Goal: Task Accomplishment & Management: Manage account settings

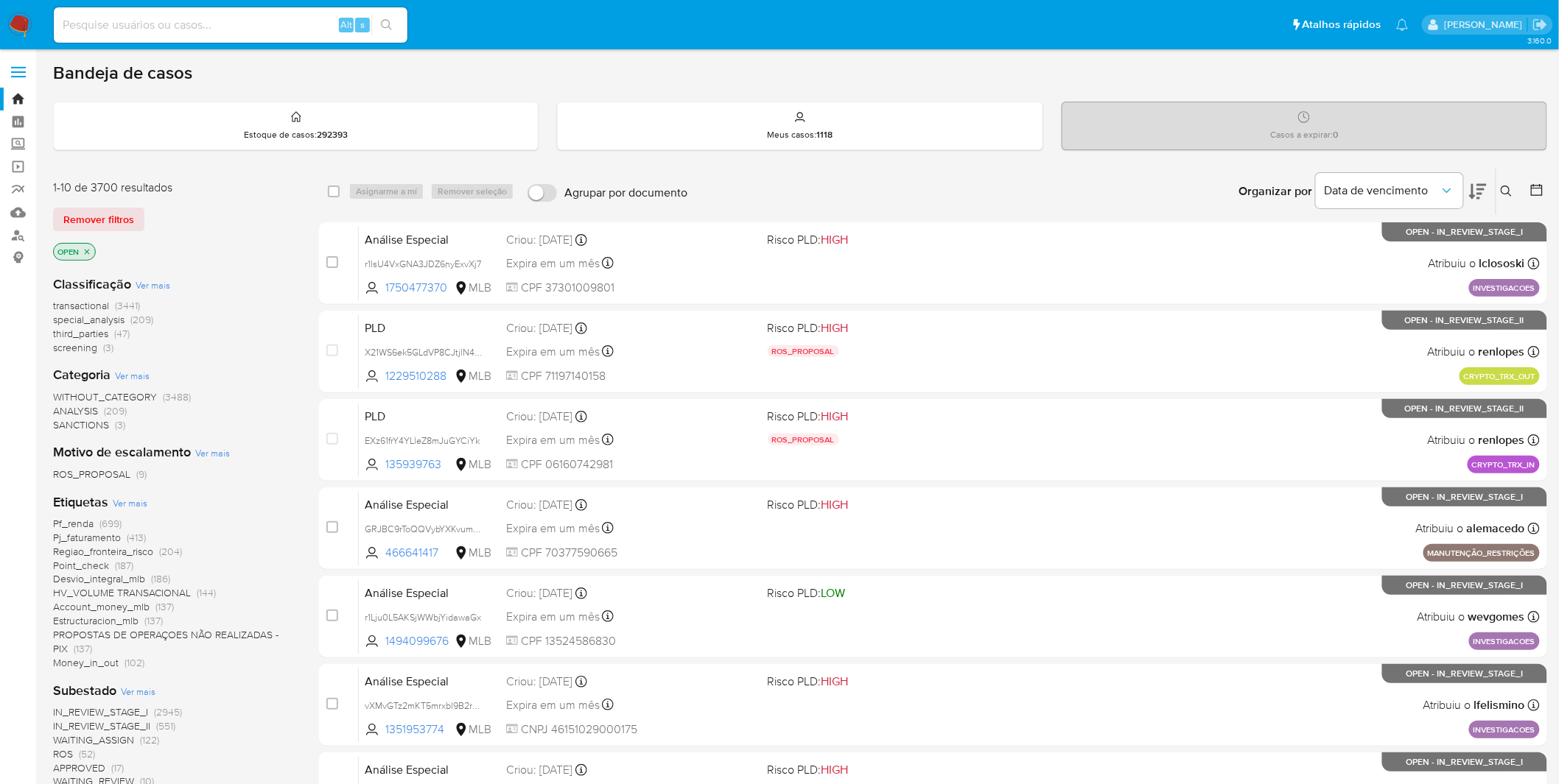
click at [18, 19] on img at bounding box center [19, 25] width 25 height 25
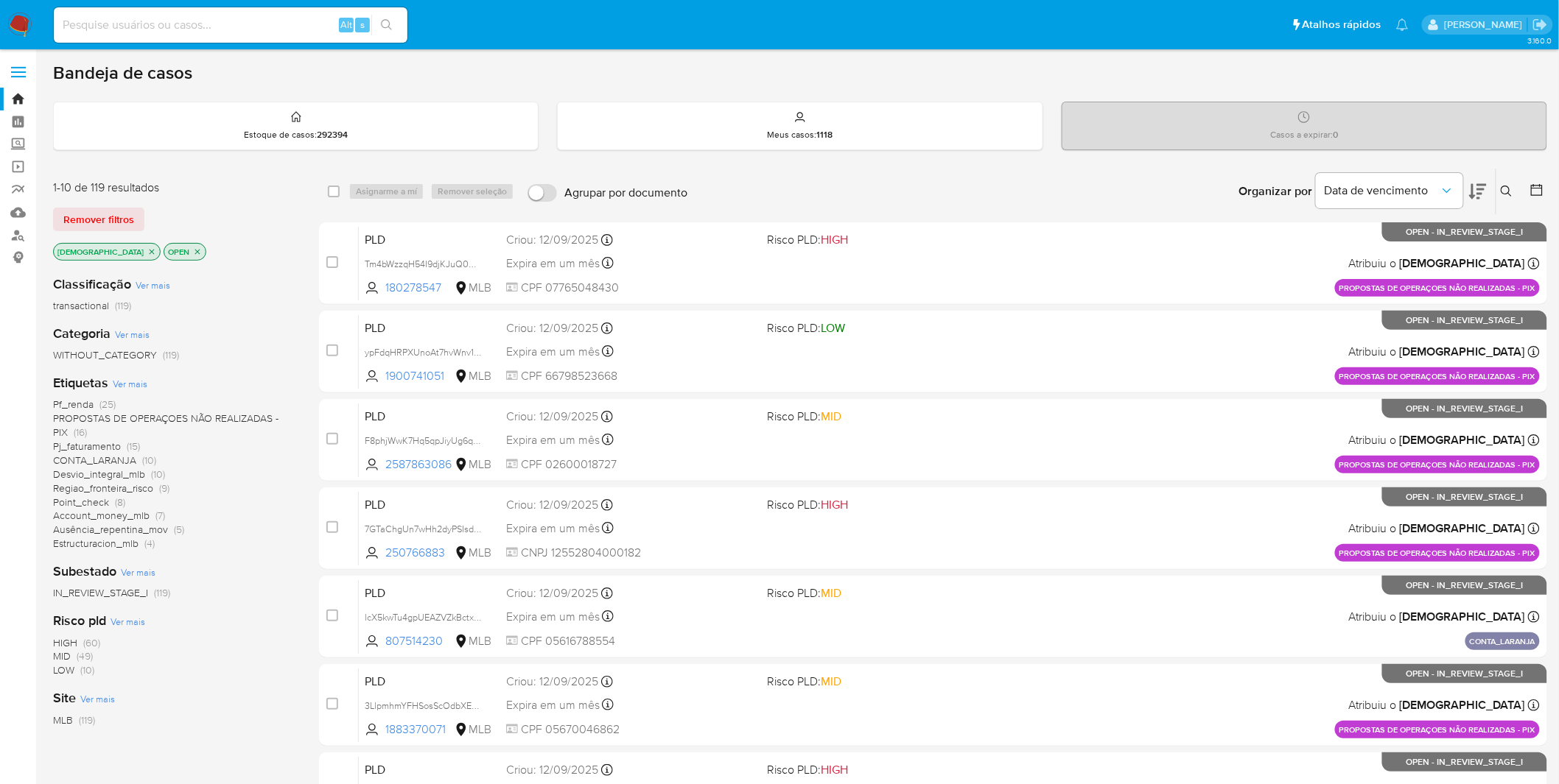
click at [110, 245] on p "[DEMOGRAPHIC_DATA]" at bounding box center [106, 251] width 106 height 16
click at [147, 252] on icon "close-filter" at bounding box center [152, 251] width 9 height 9
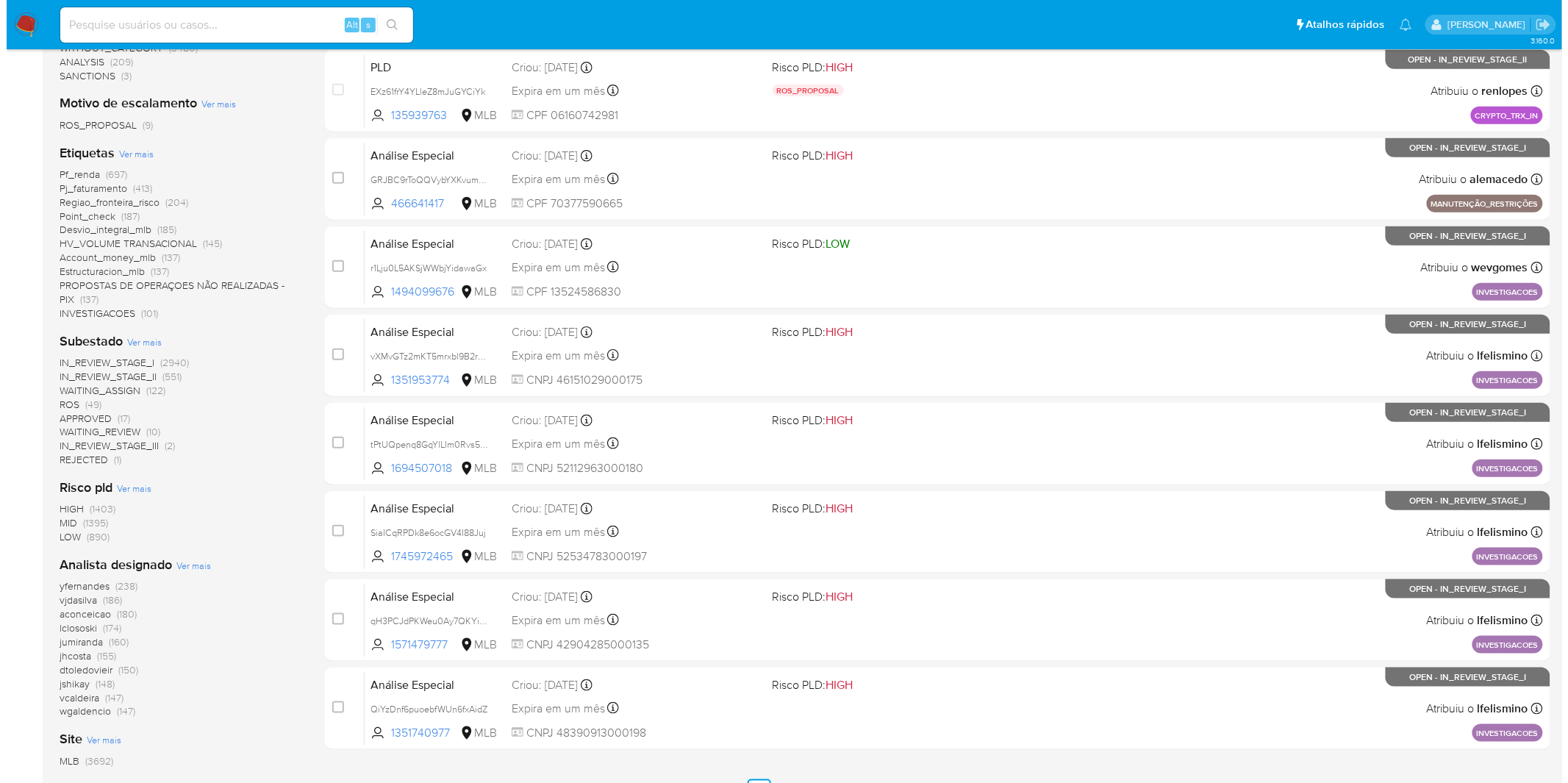
scroll to position [409, 0]
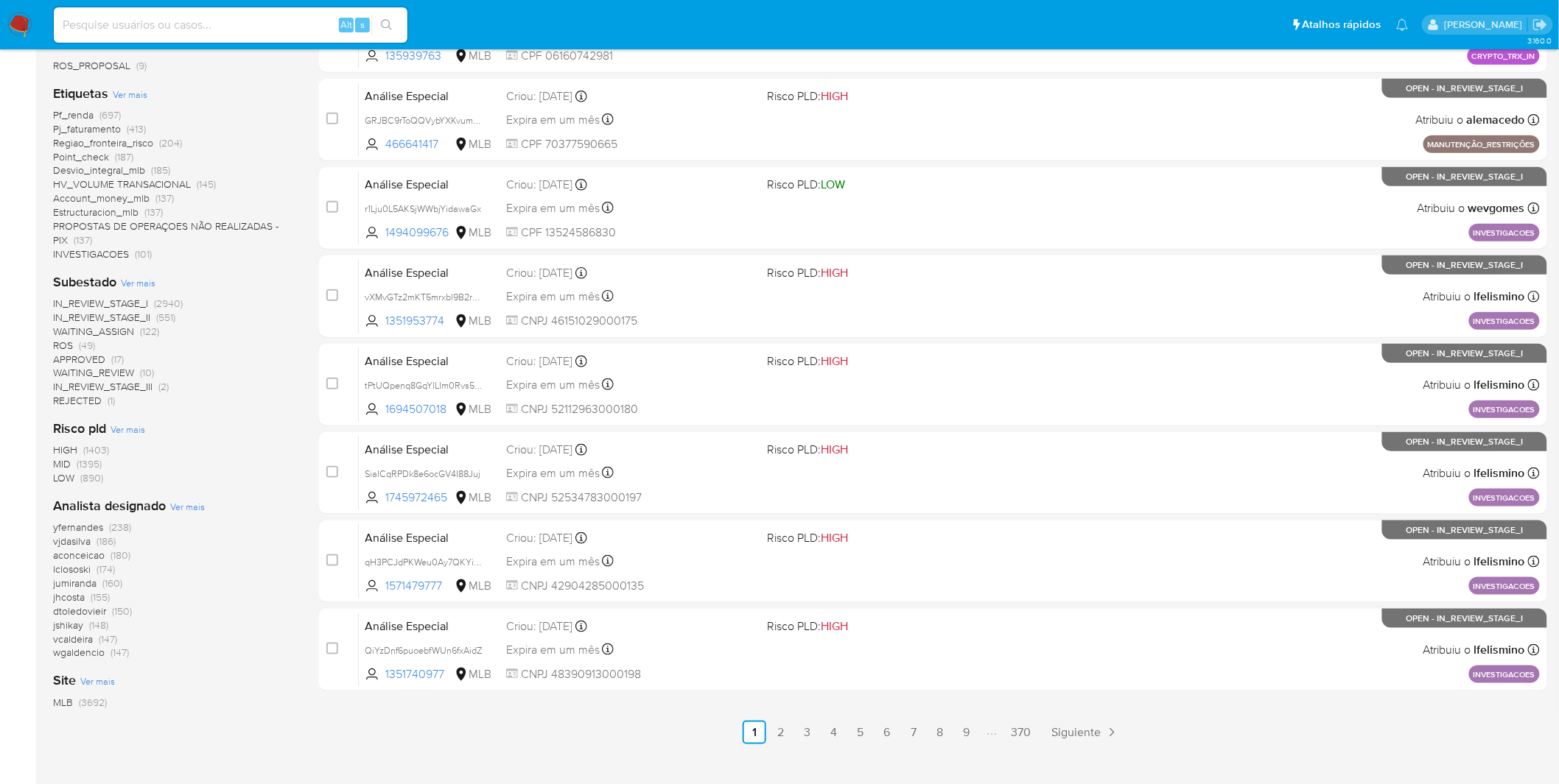
click at [200, 504] on span "Ver mais" at bounding box center [188, 506] width 35 height 13
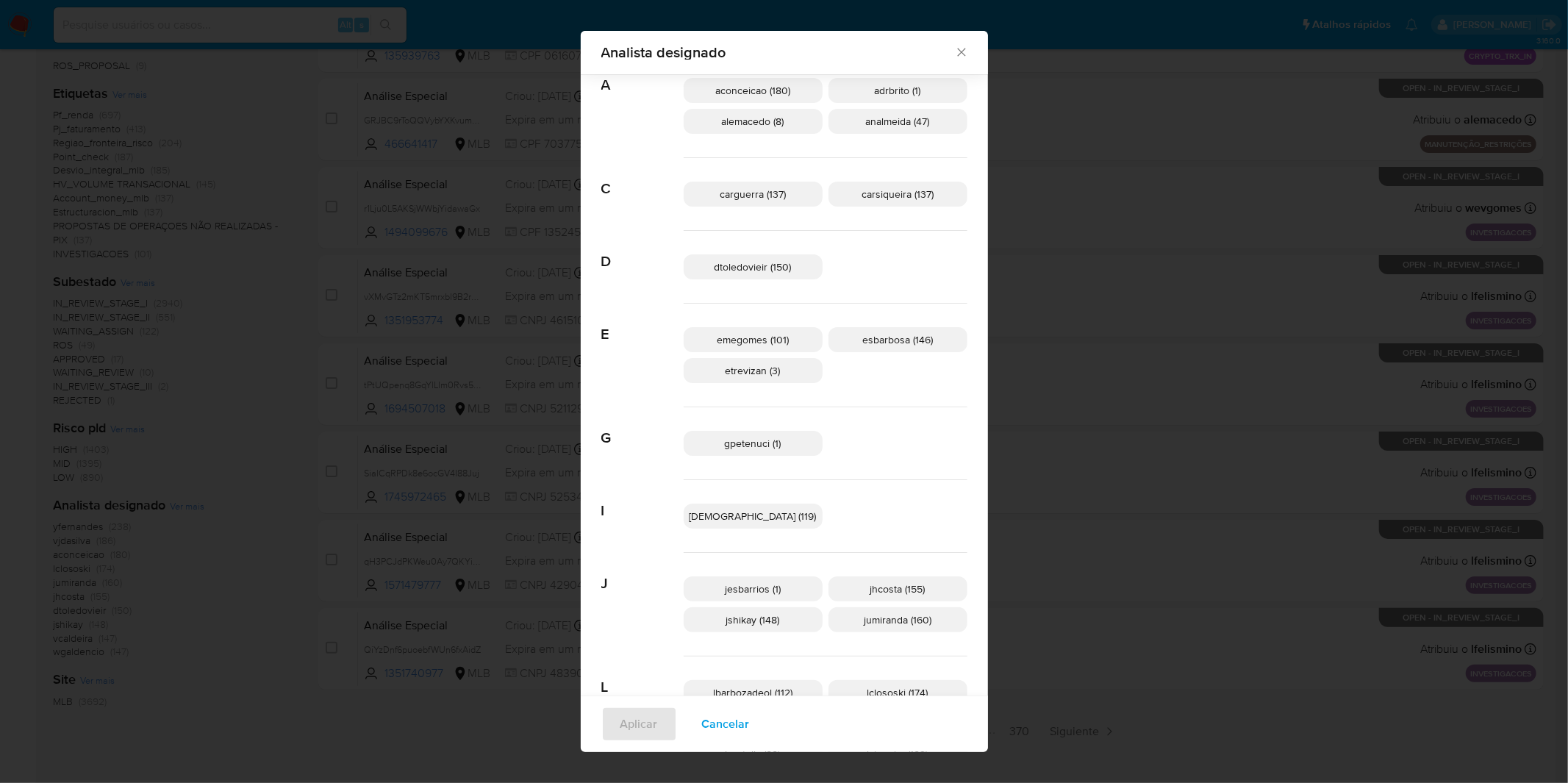
scroll to position [71, 0]
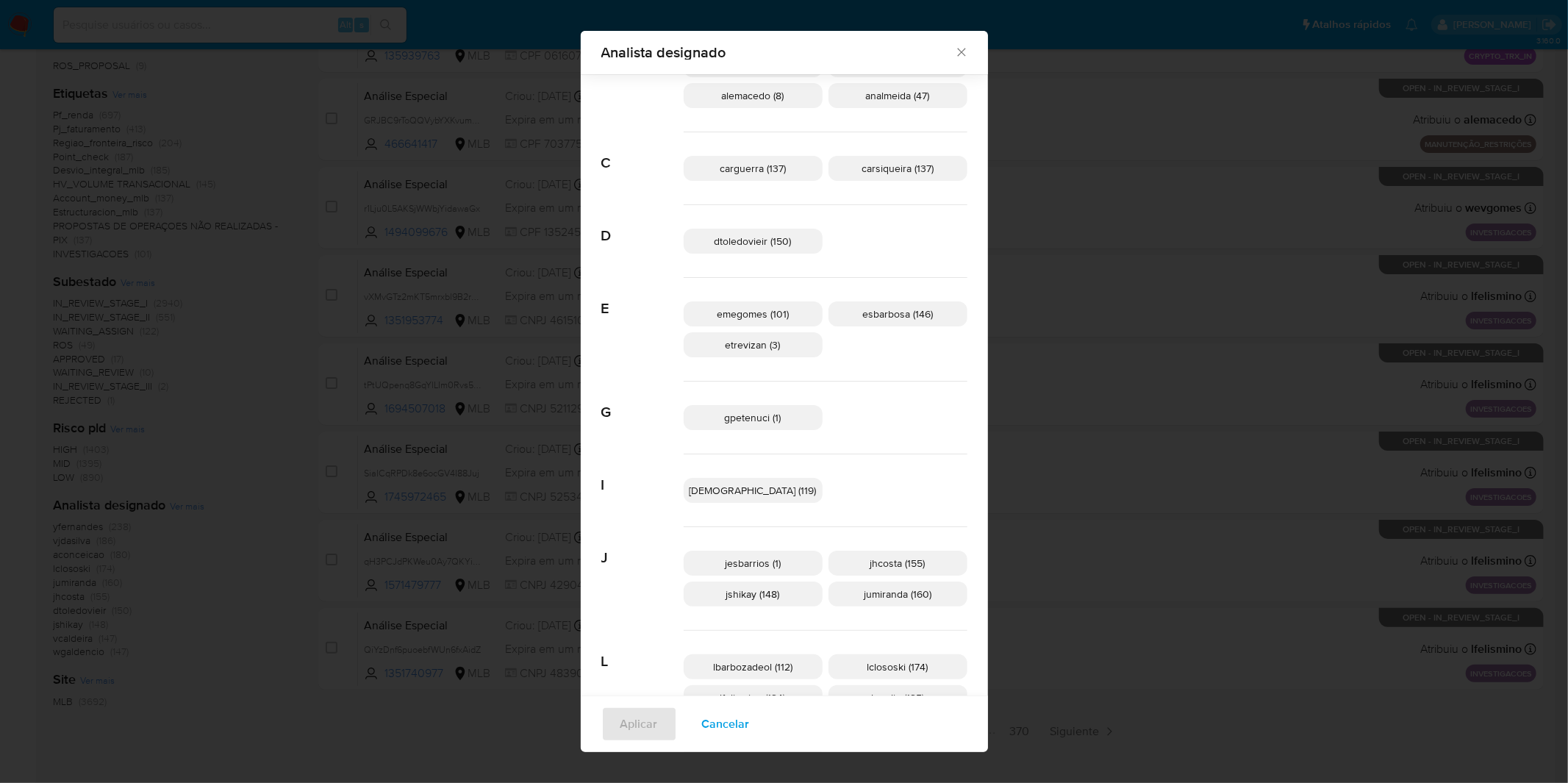
click at [763, 585] on p "jshikay (148)" at bounding box center [753, 594] width 139 height 25
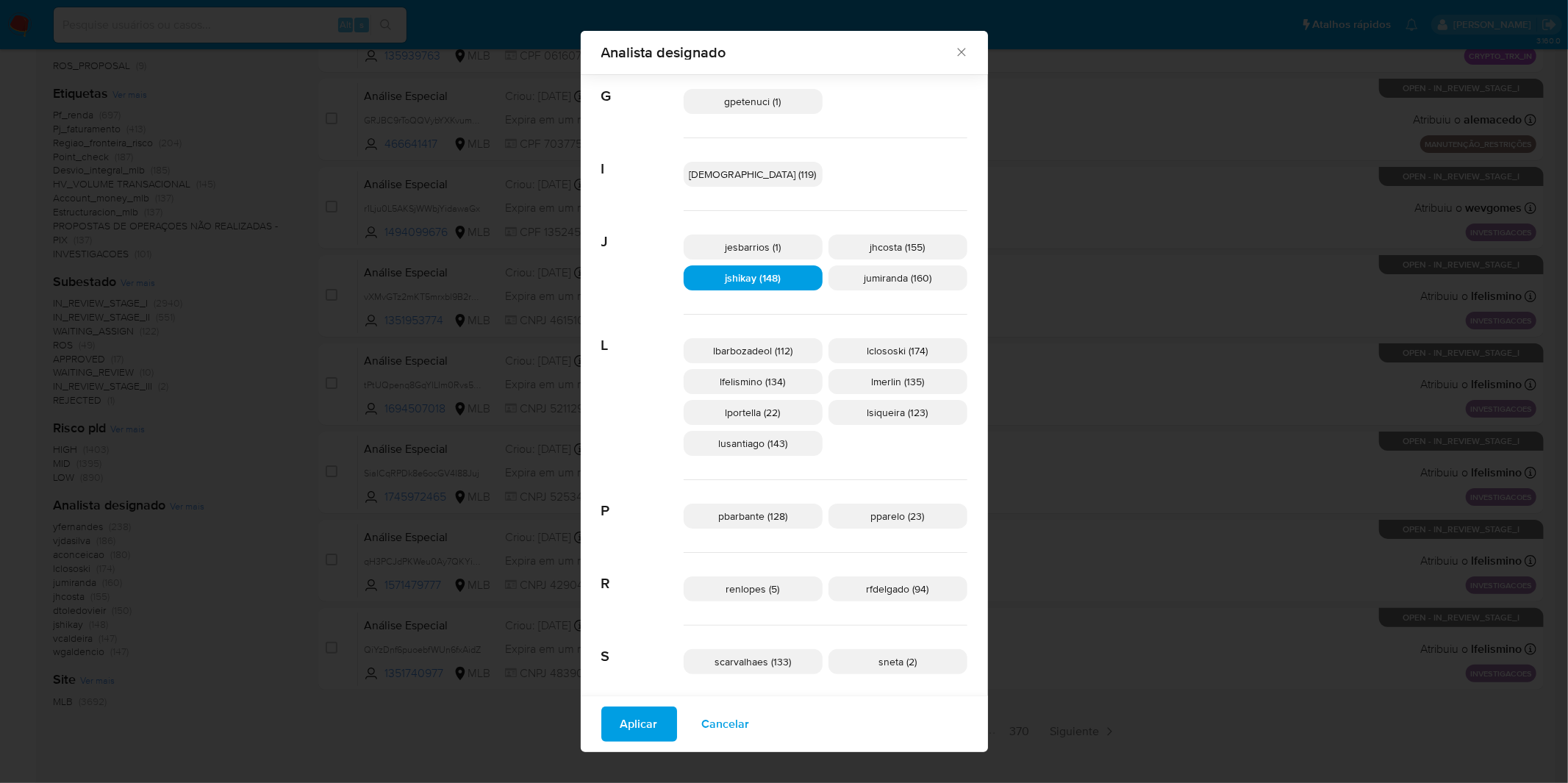
scroll to position [561, 0]
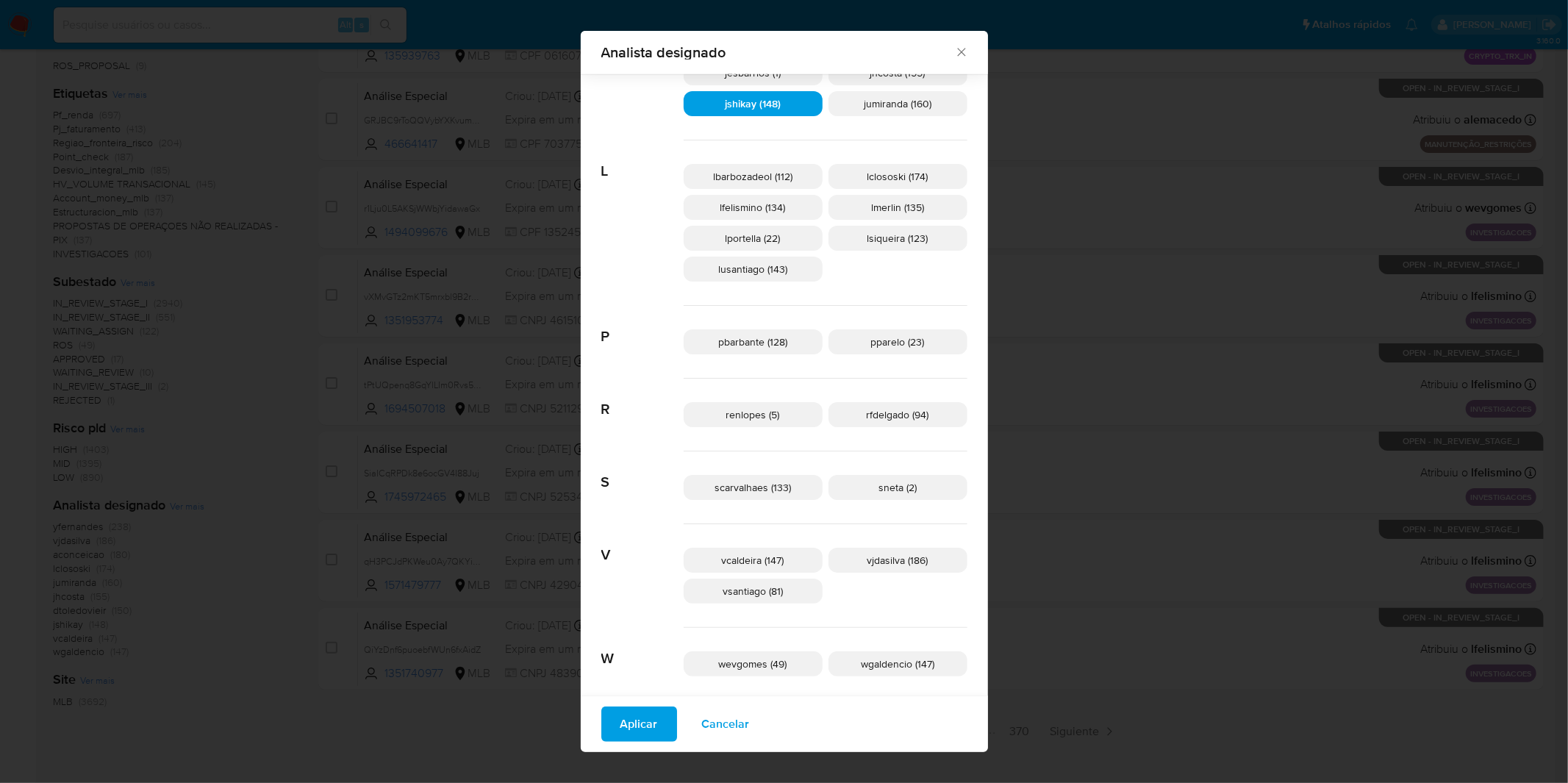
click at [658, 723] on span "Aplicar" at bounding box center [639, 724] width 38 height 32
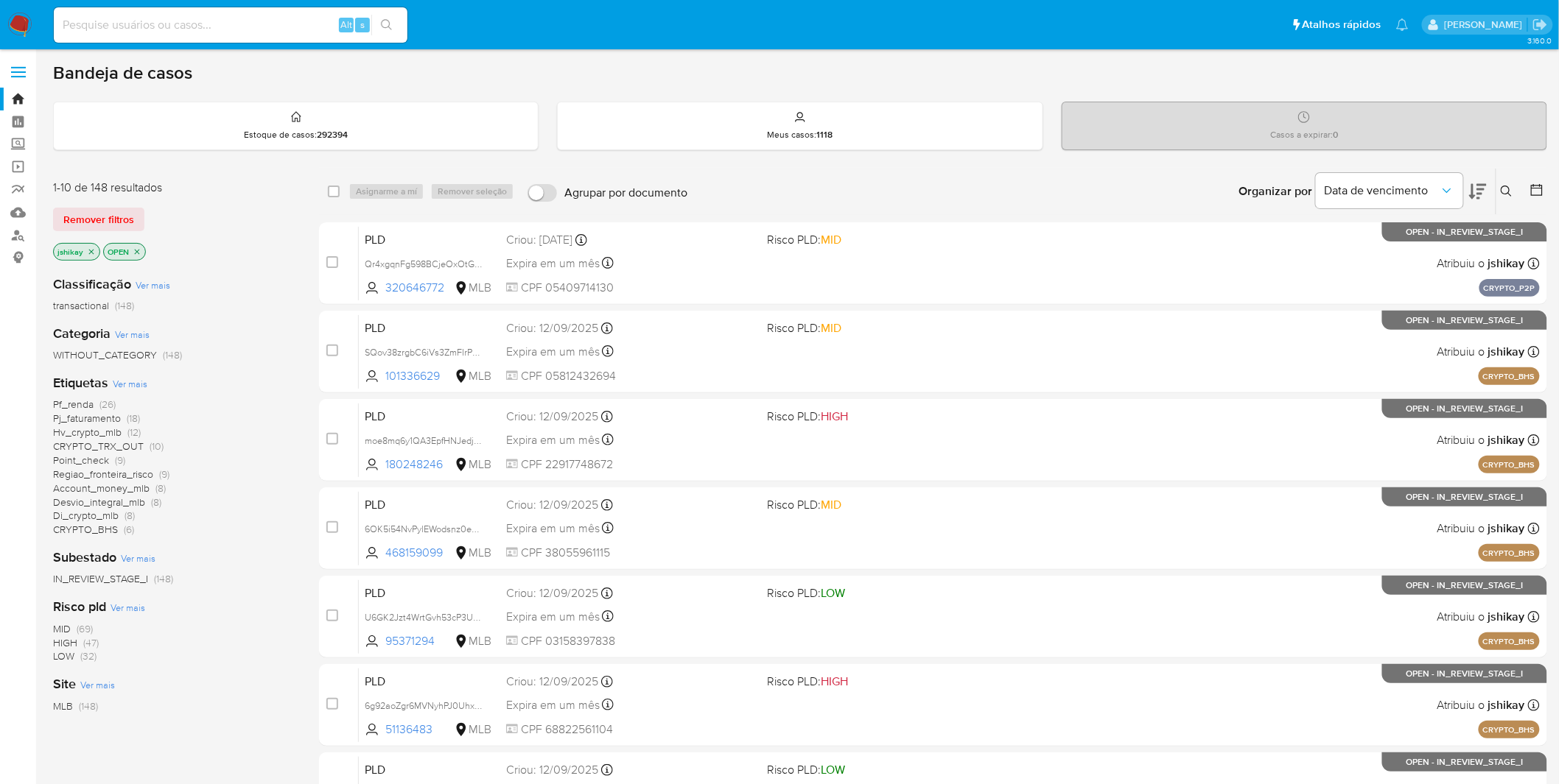
click at [26, 20] on img at bounding box center [19, 25] width 25 height 25
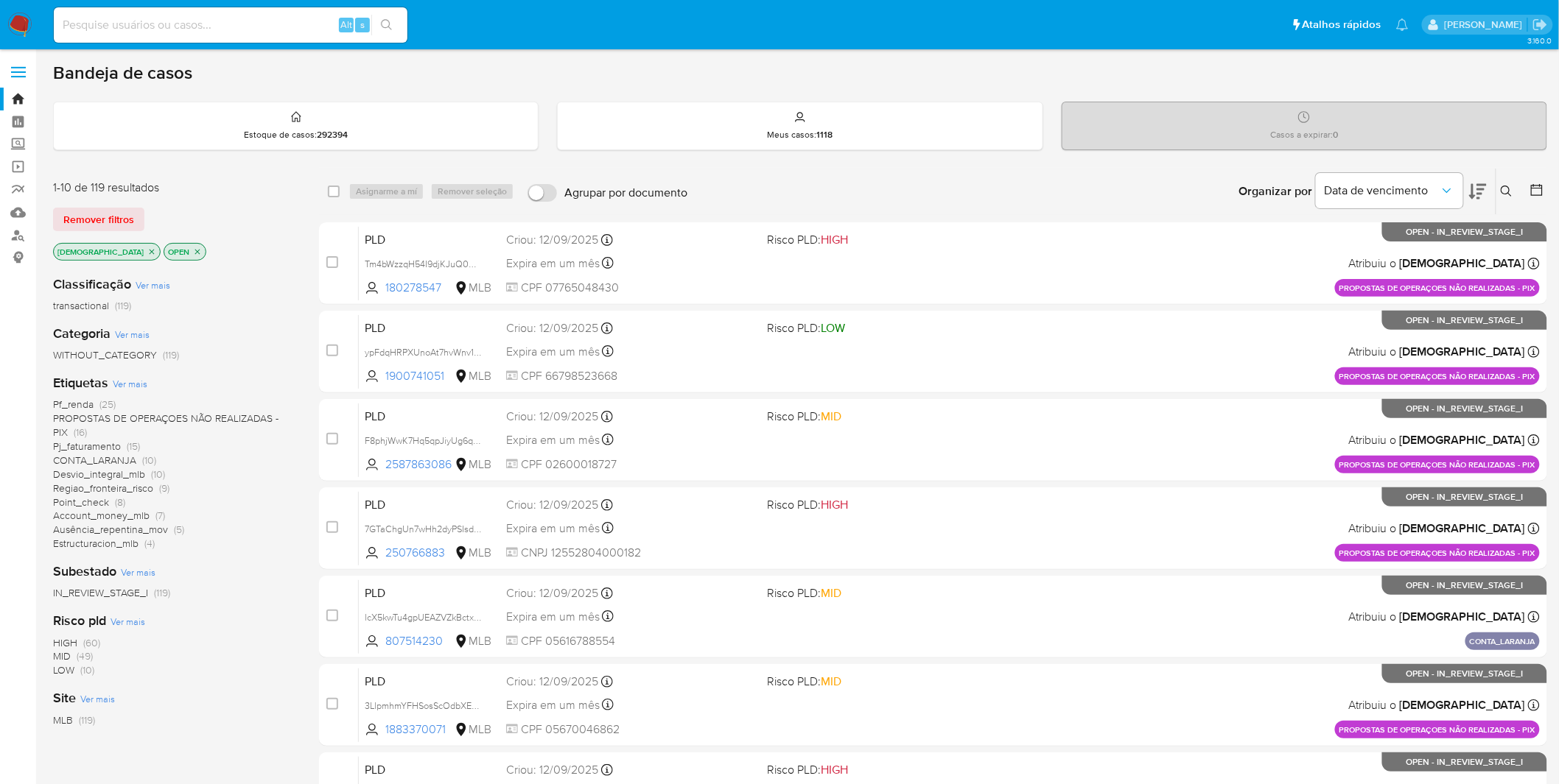
click at [168, 10] on div "Alt s" at bounding box center [230, 25] width 354 height 35
click at [164, 12] on div "Alt s" at bounding box center [230, 25] width 354 height 35
click at [162, 17] on input at bounding box center [230, 25] width 354 height 19
paste input "iENEDUF0vweILWCkkji0gxTy"
type input "iENEDUF0vweILWCkkji0gxTy"
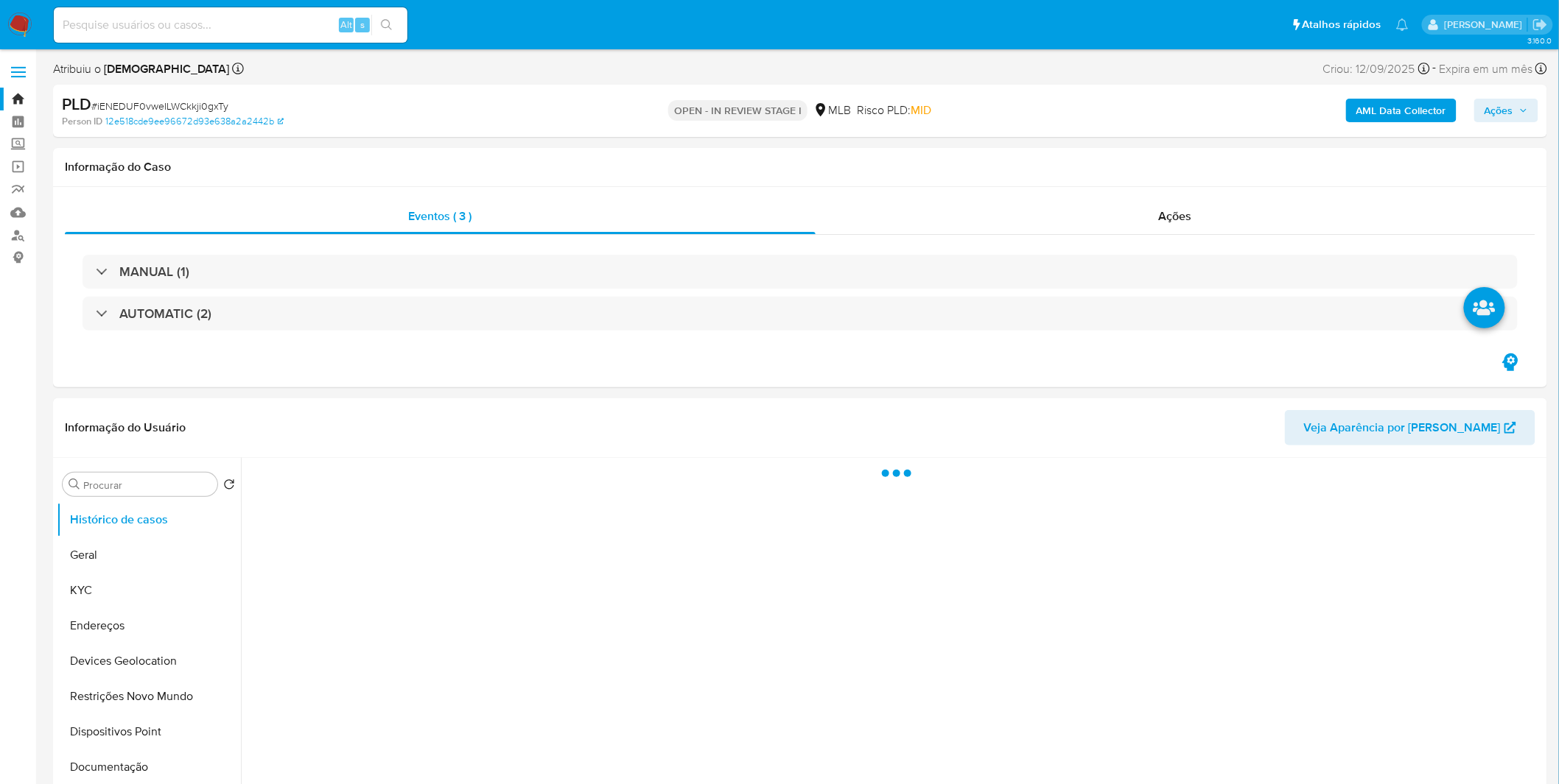
select select "10"
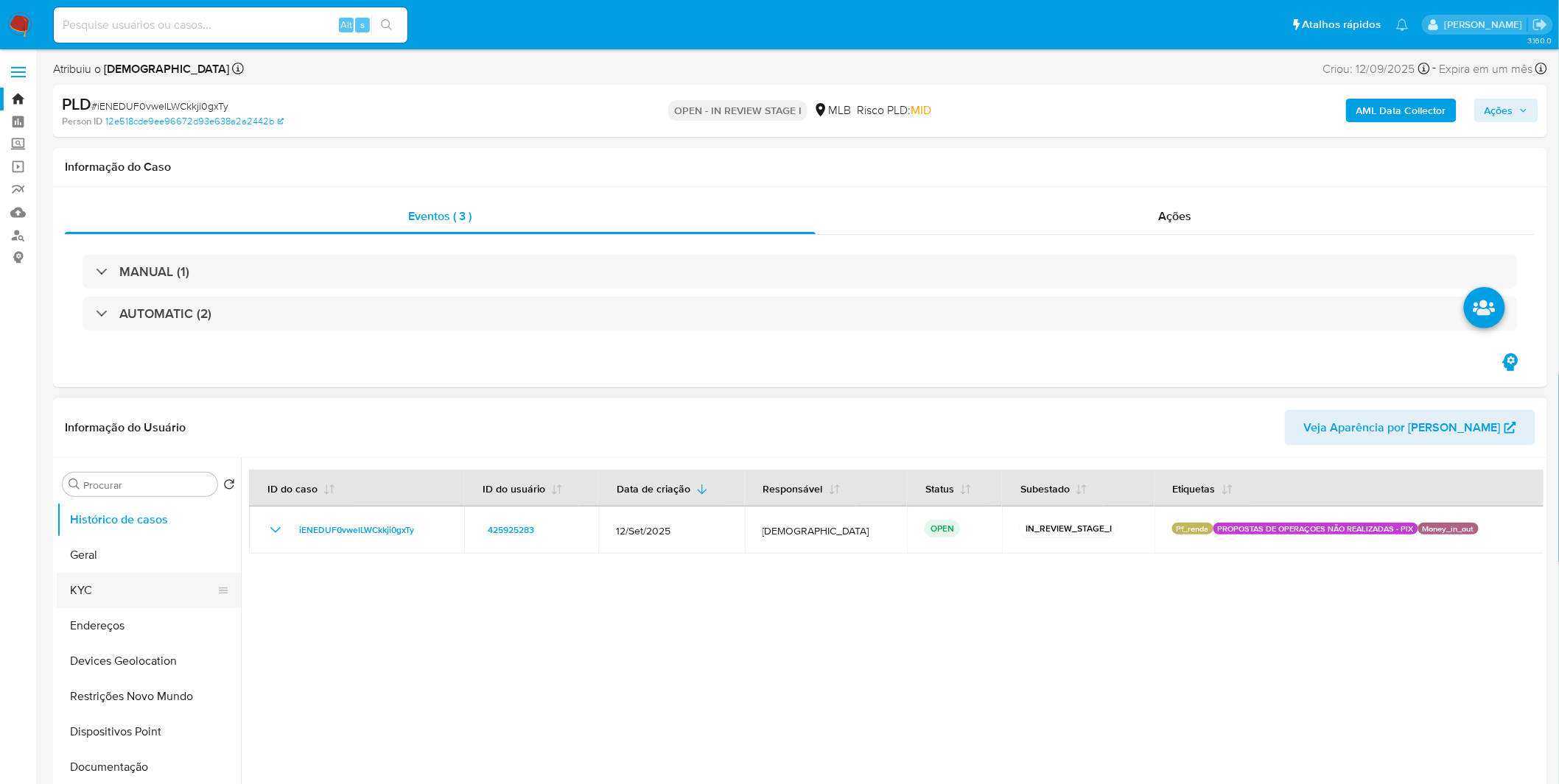
click at [116, 579] on button "KYC" at bounding box center [143, 590] width 173 height 35
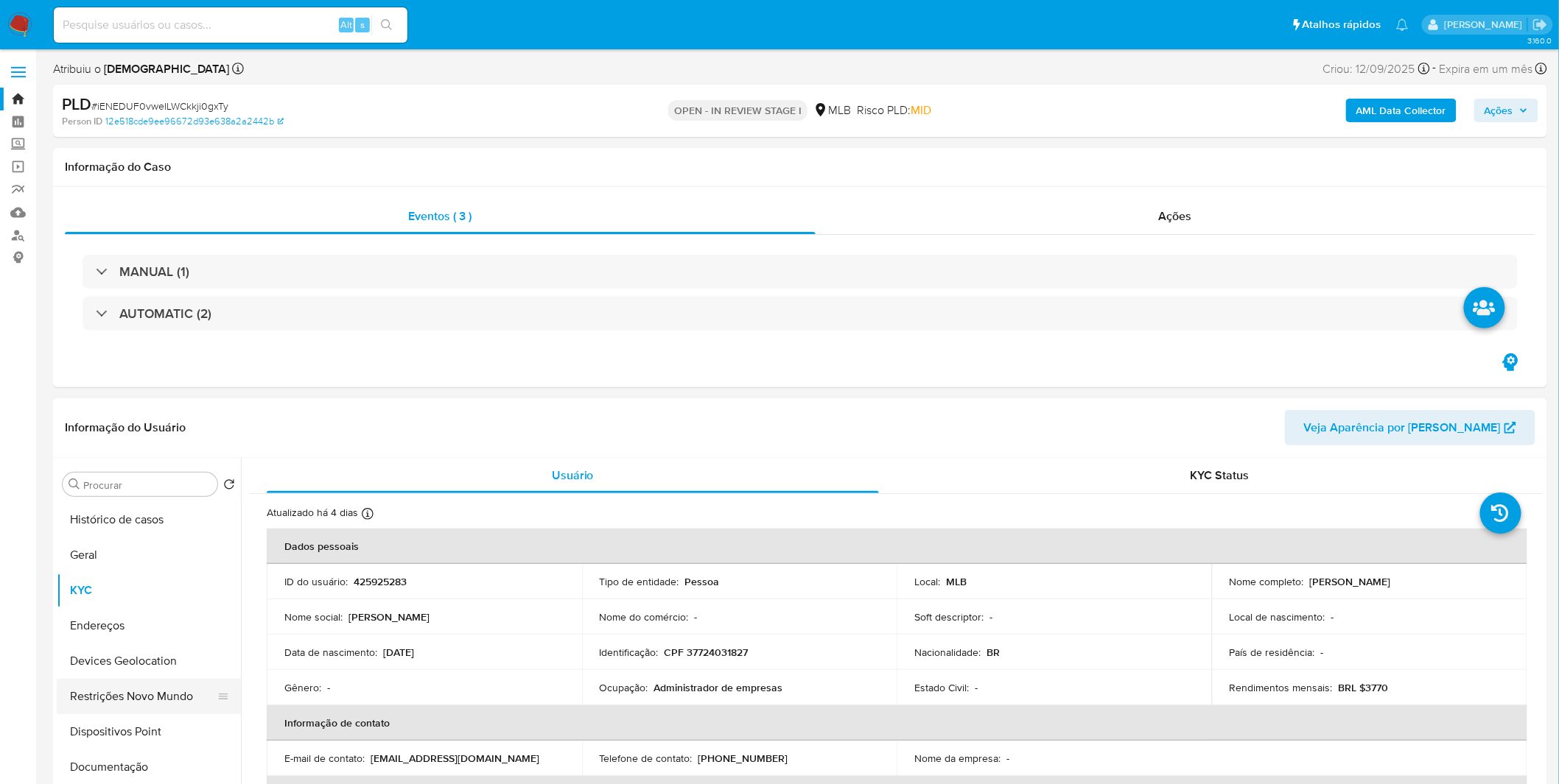
click at [135, 703] on button "Restrições Novo Mundo" at bounding box center [143, 696] width 173 height 35
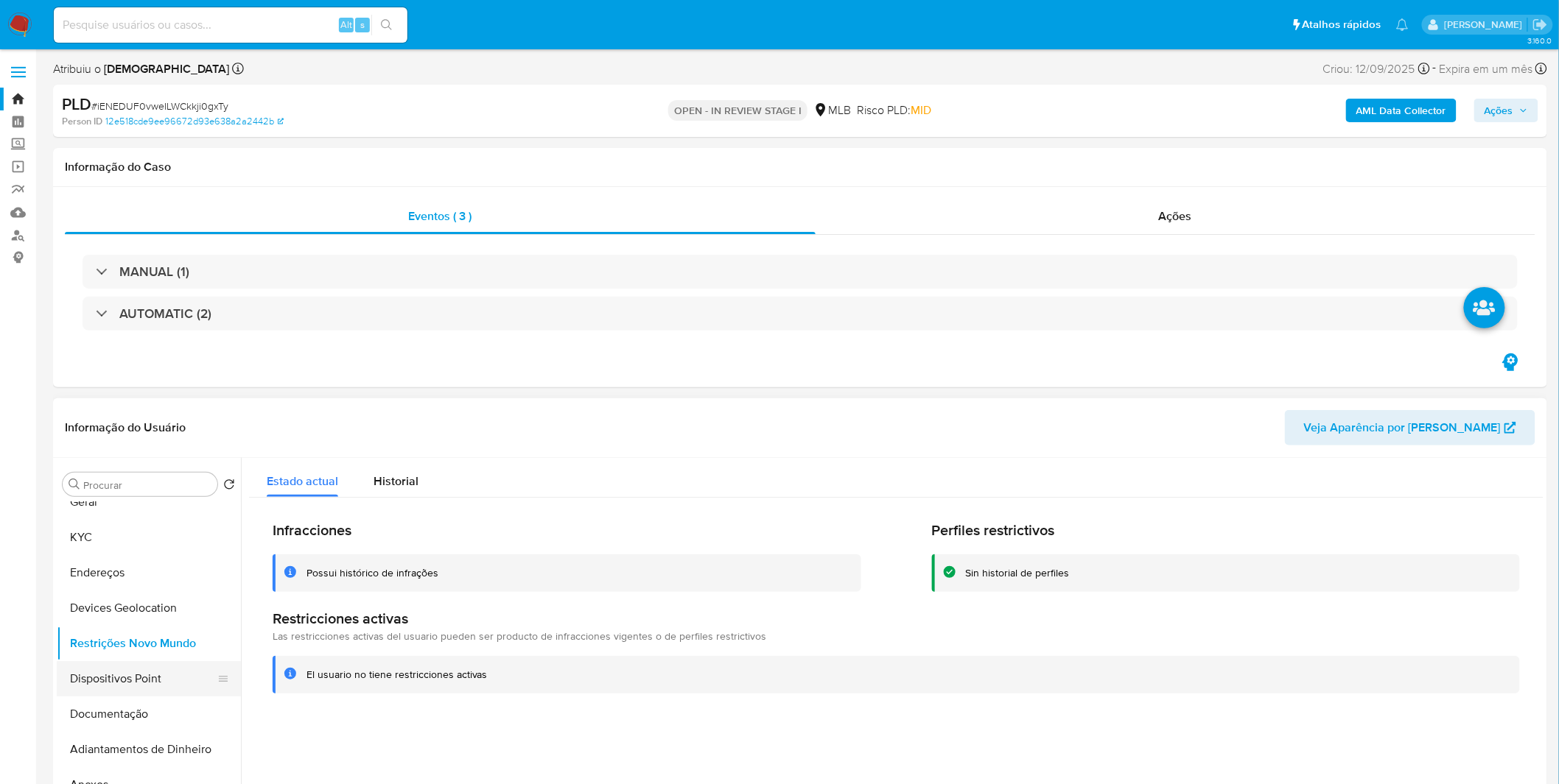
scroll to position [81, 0]
click at [136, 750] on button "Anexos" at bounding box center [143, 756] width 173 height 35
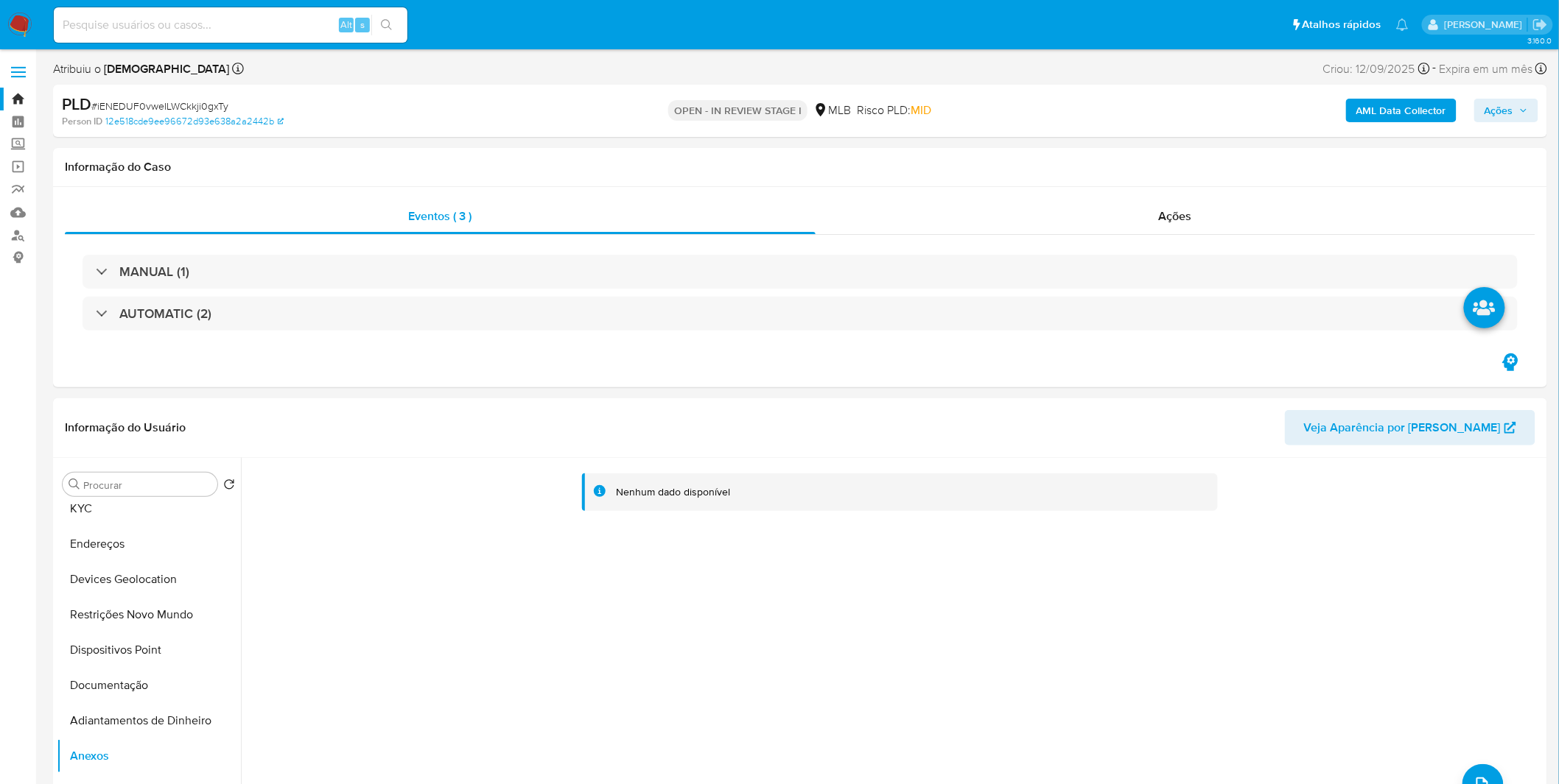
click at [1424, 117] on b "AML Data Collector" at bounding box center [1401, 110] width 90 height 24
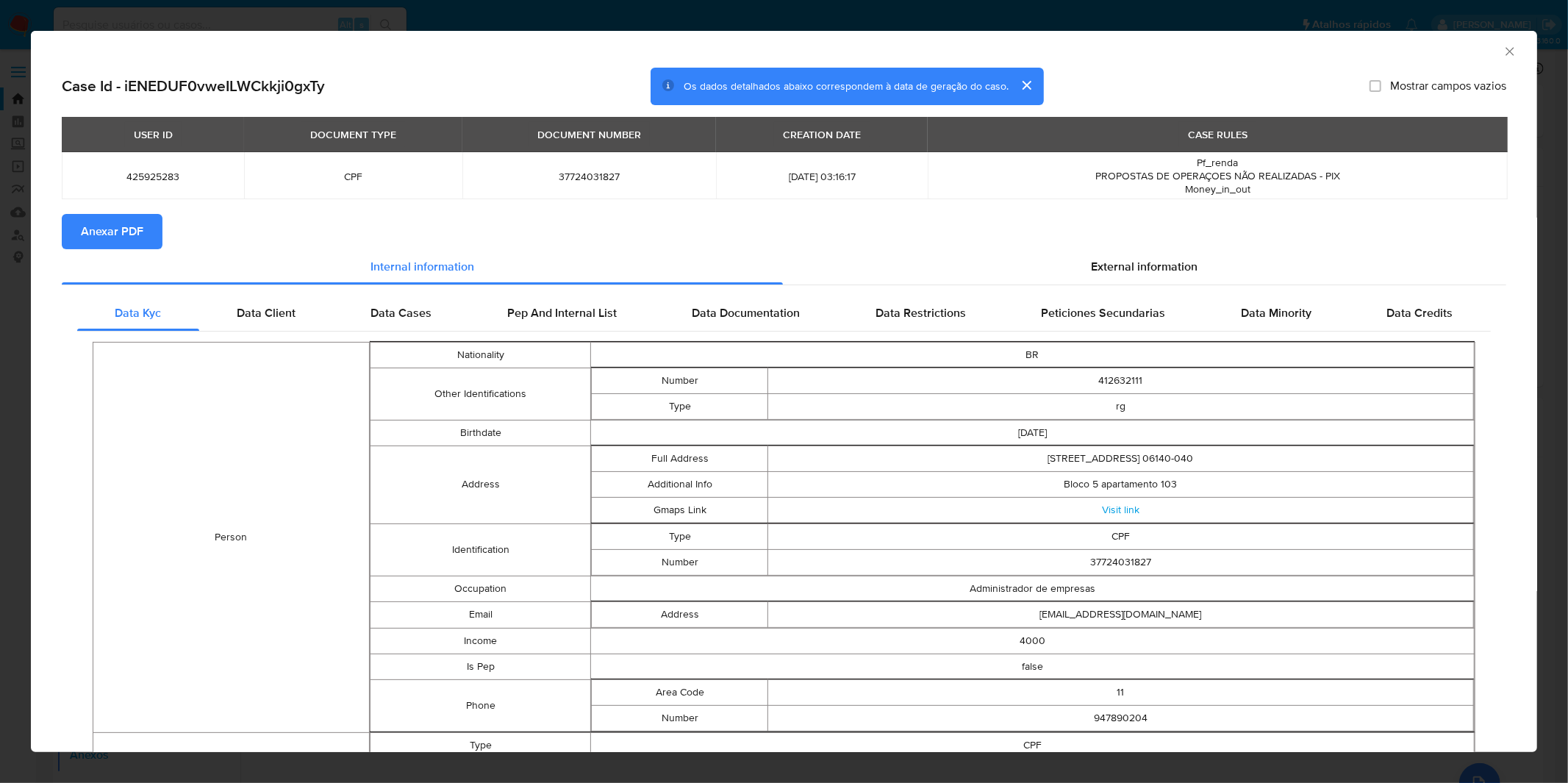
click at [113, 234] on span "Anexar PDF" at bounding box center [111, 231] width 62 height 32
click at [485, 10] on div "AML Data Collector Case Id - iENEDUF0vweILWCkkji0gxTy Os dados detalhados abaix…" at bounding box center [784, 391] width 1568 height 783
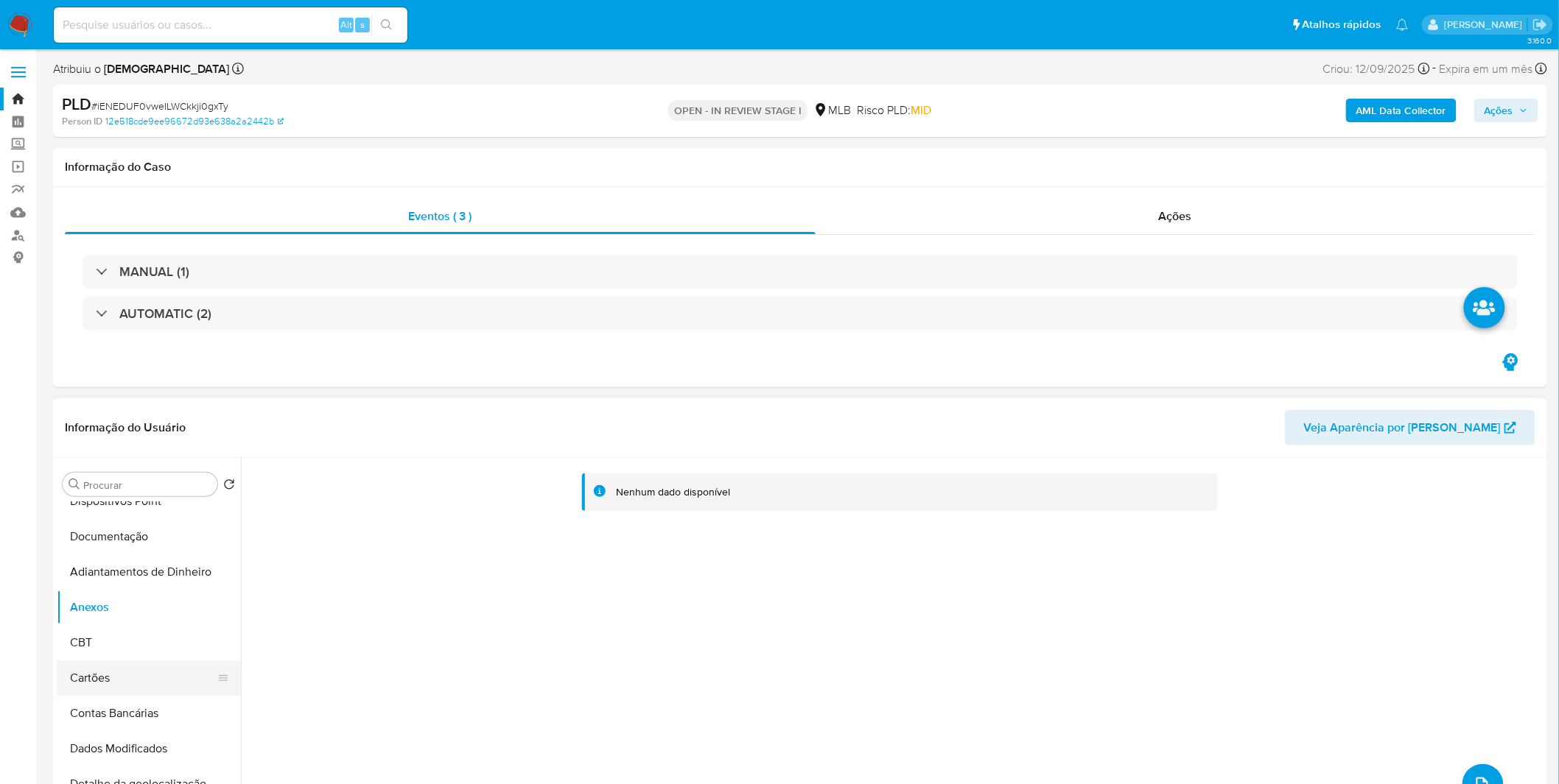
scroll to position [245, 0]
click at [125, 613] on ul "Histórico de casos Geral KYC Endereços Devices Geolocation Restrições Novo Mund…" at bounding box center [149, 667] width 184 height 332
click at [130, 590] on button "Anexos" at bounding box center [143, 593] width 173 height 35
click at [124, 629] on button "CBT" at bounding box center [143, 628] width 173 height 35
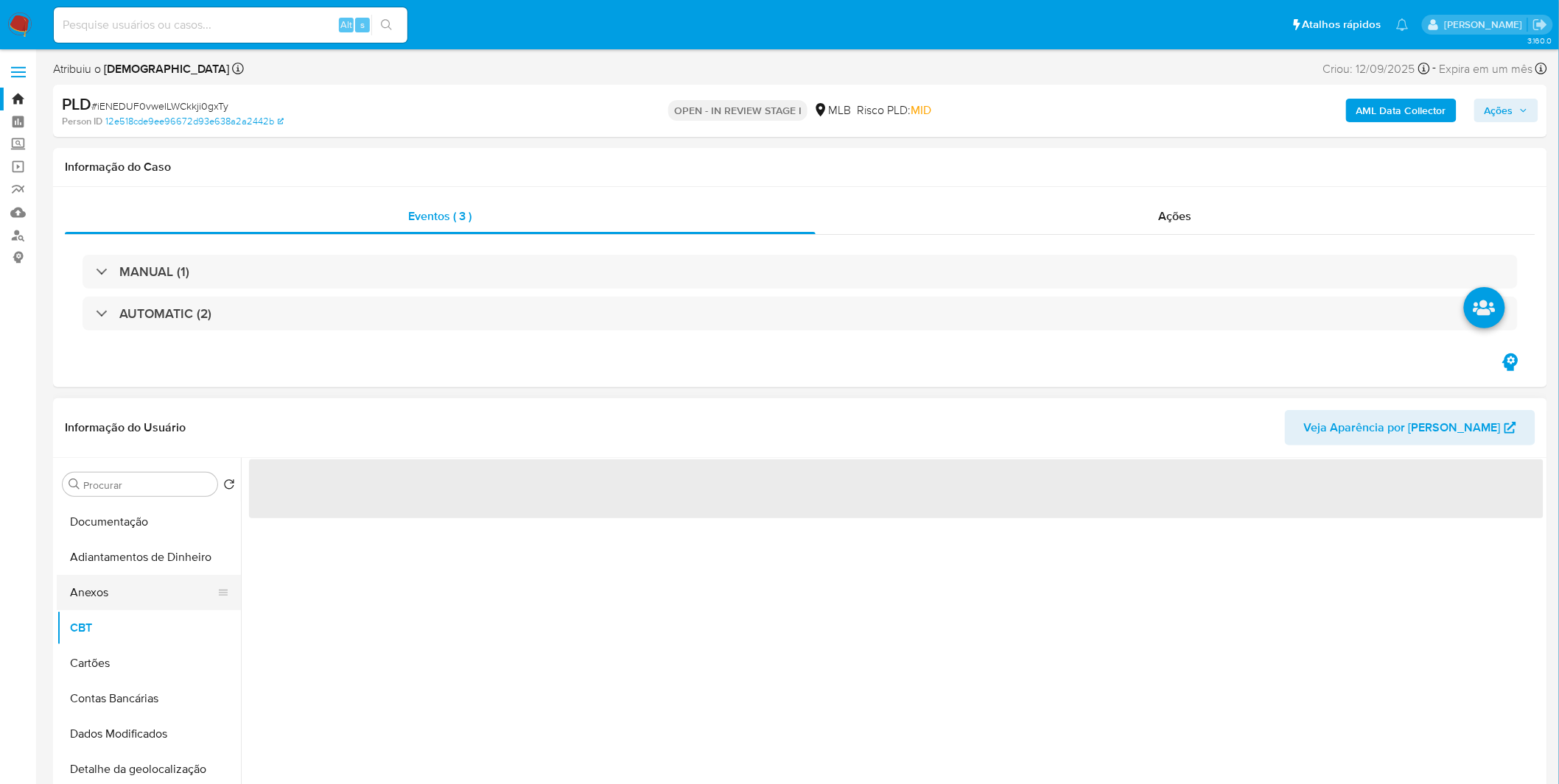
click at [131, 592] on button "Anexos" at bounding box center [143, 593] width 173 height 35
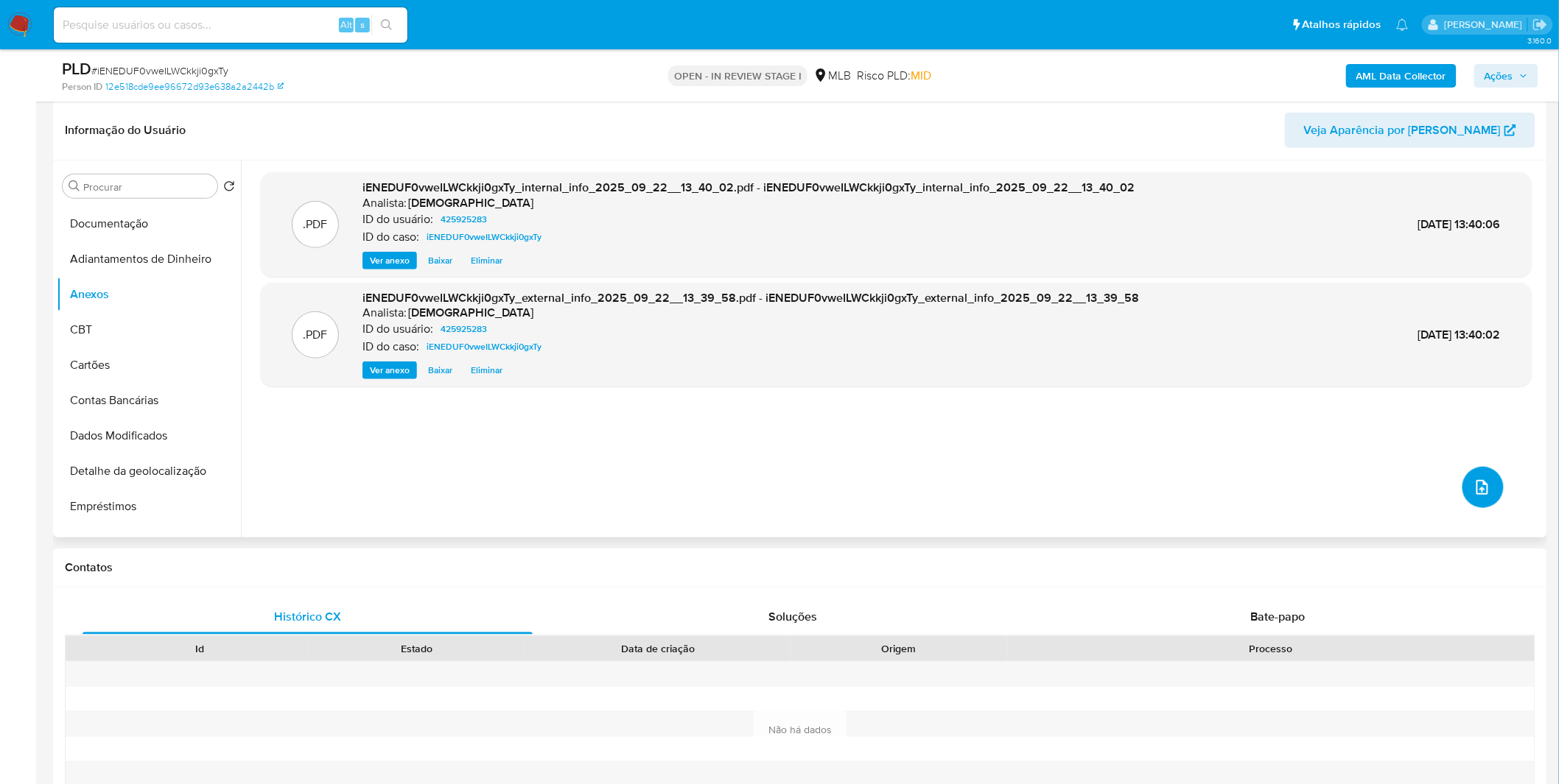
click at [1474, 497] on span "upload-file" at bounding box center [1482, 487] width 16 height 18
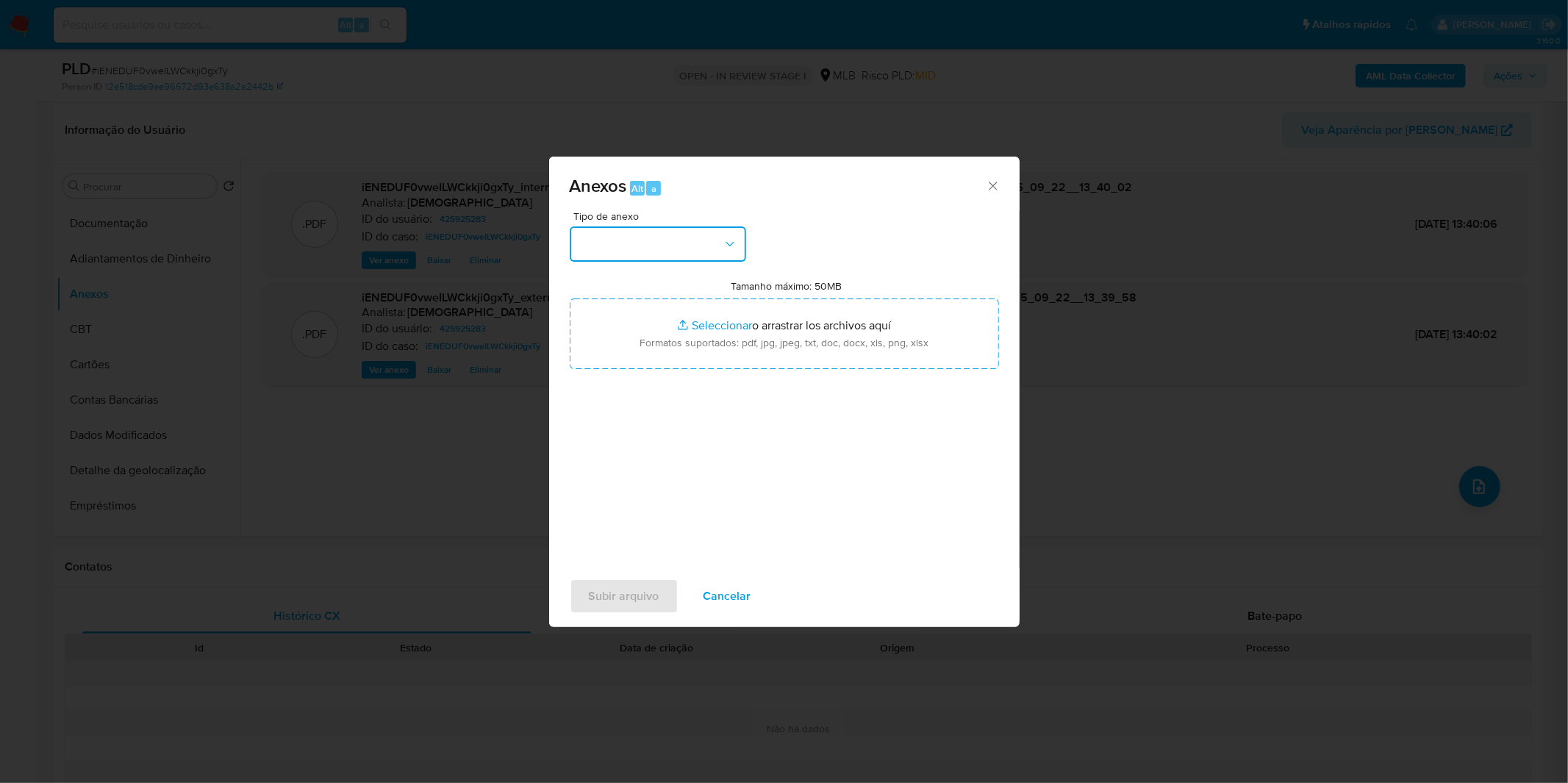
click at [662, 242] on button "button" at bounding box center [659, 244] width 177 height 35
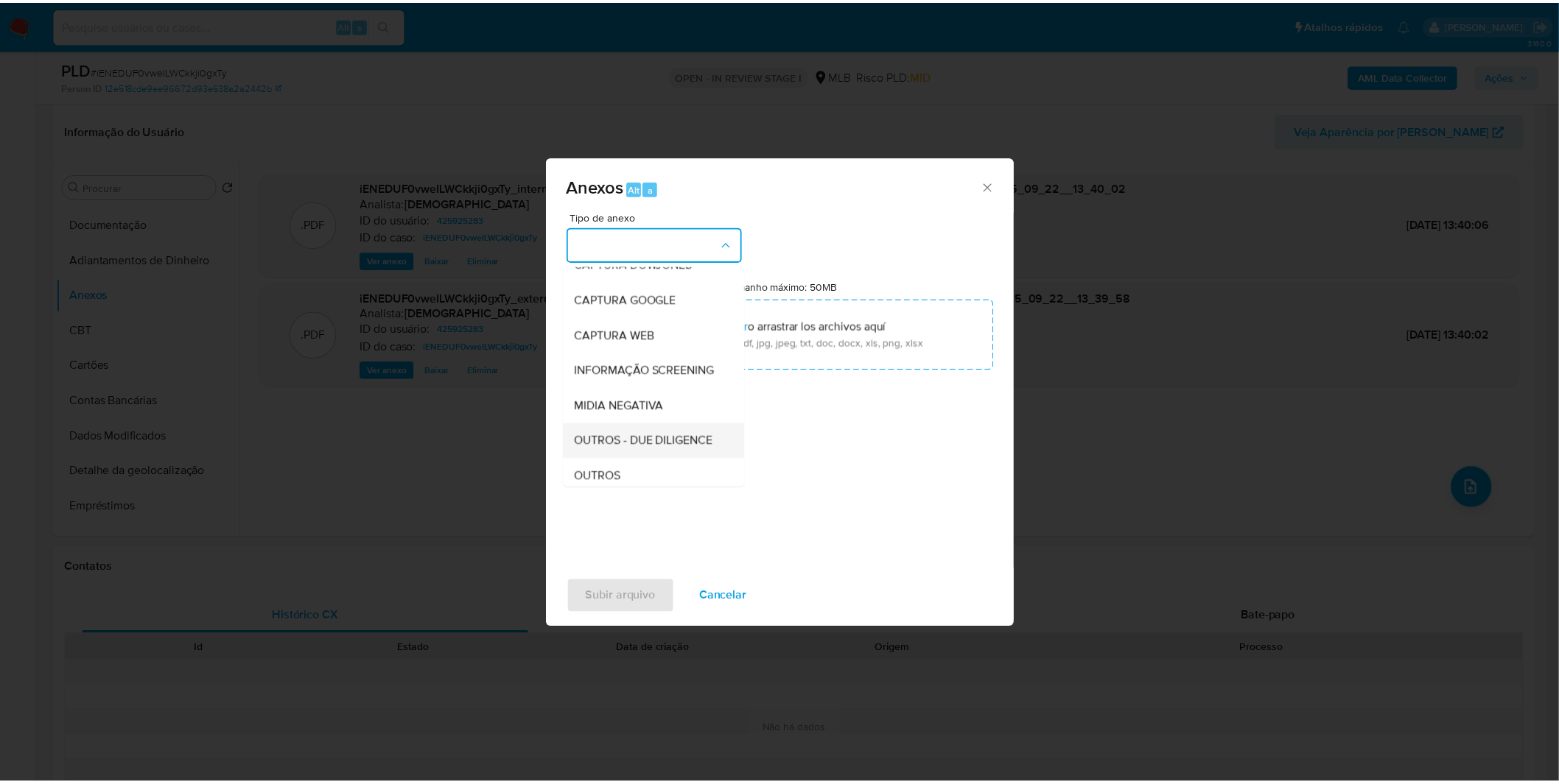
scroll to position [81, 0]
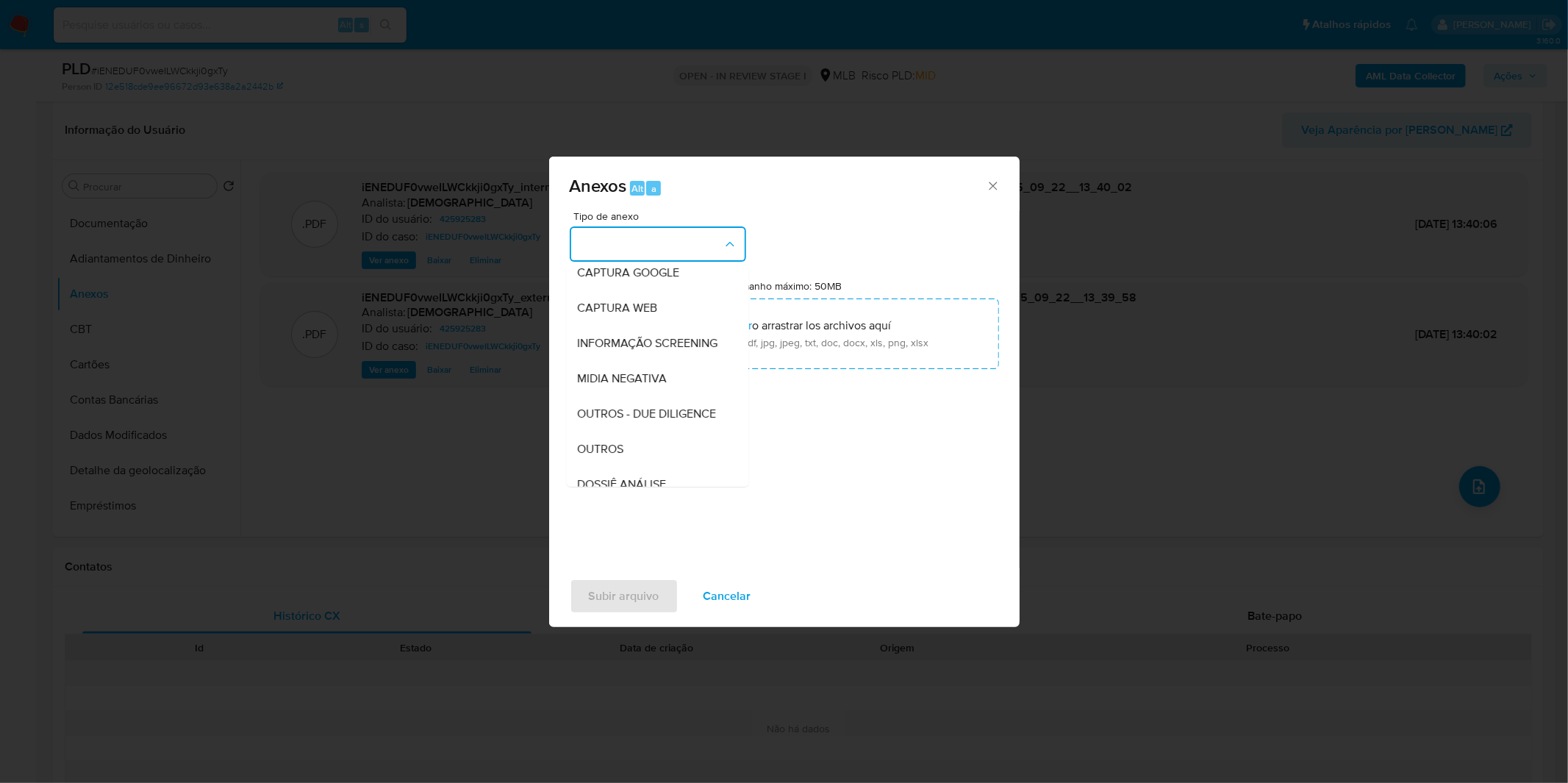
click at [635, 466] on div "OUTROS" at bounding box center [653, 449] width 150 height 35
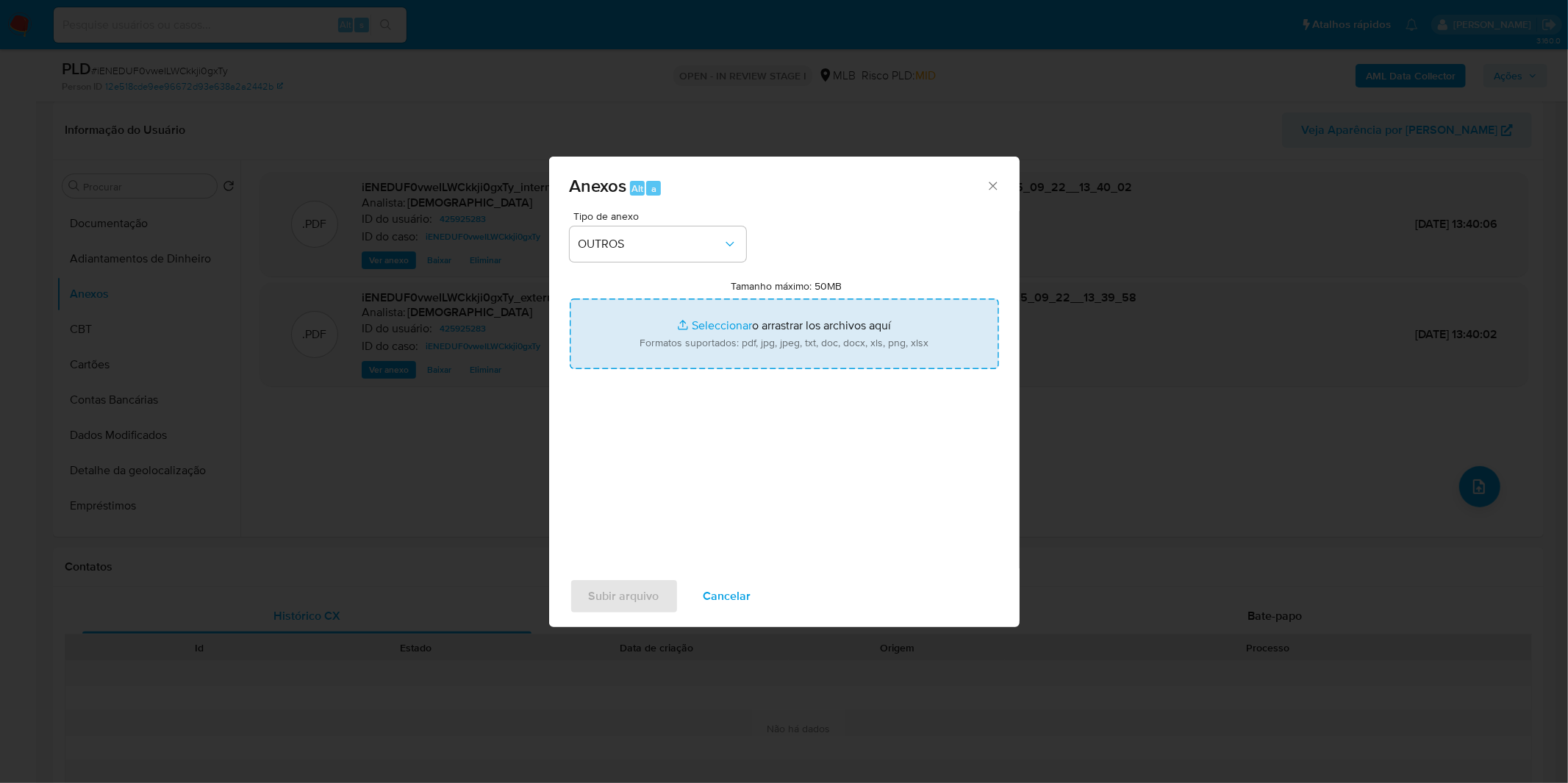
click at [638, 343] on input "Tamanho máximo: 50MB Seleccionar archivos" at bounding box center [784, 333] width 429 height 71
type input "C:\fakepath\Mulan 425925283_2025_09_18_08_16_35.xlsx"
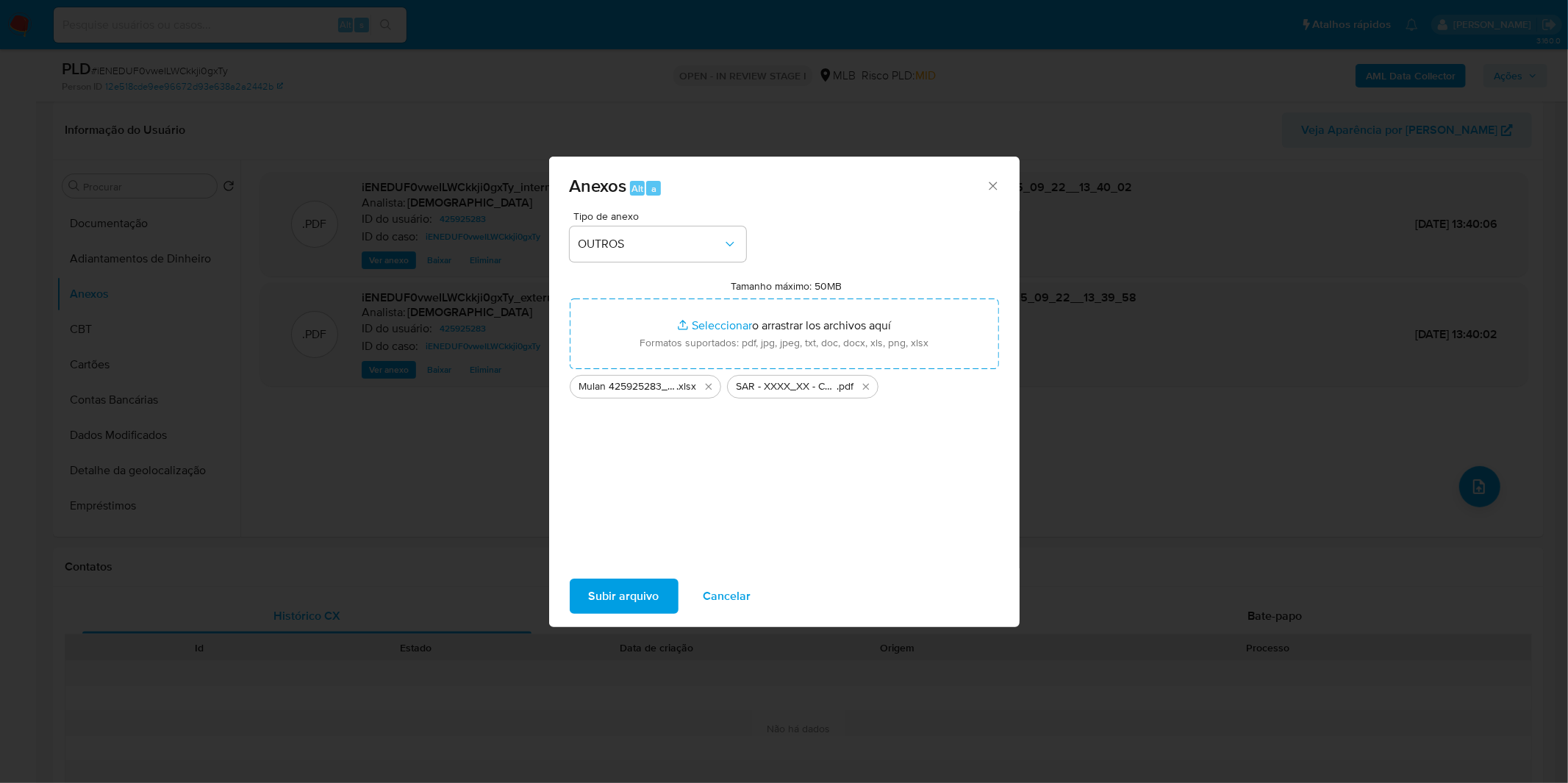
click at [634, 608] on span "Subir arquivo" at bounding box center [624, 596] width 71 height 32
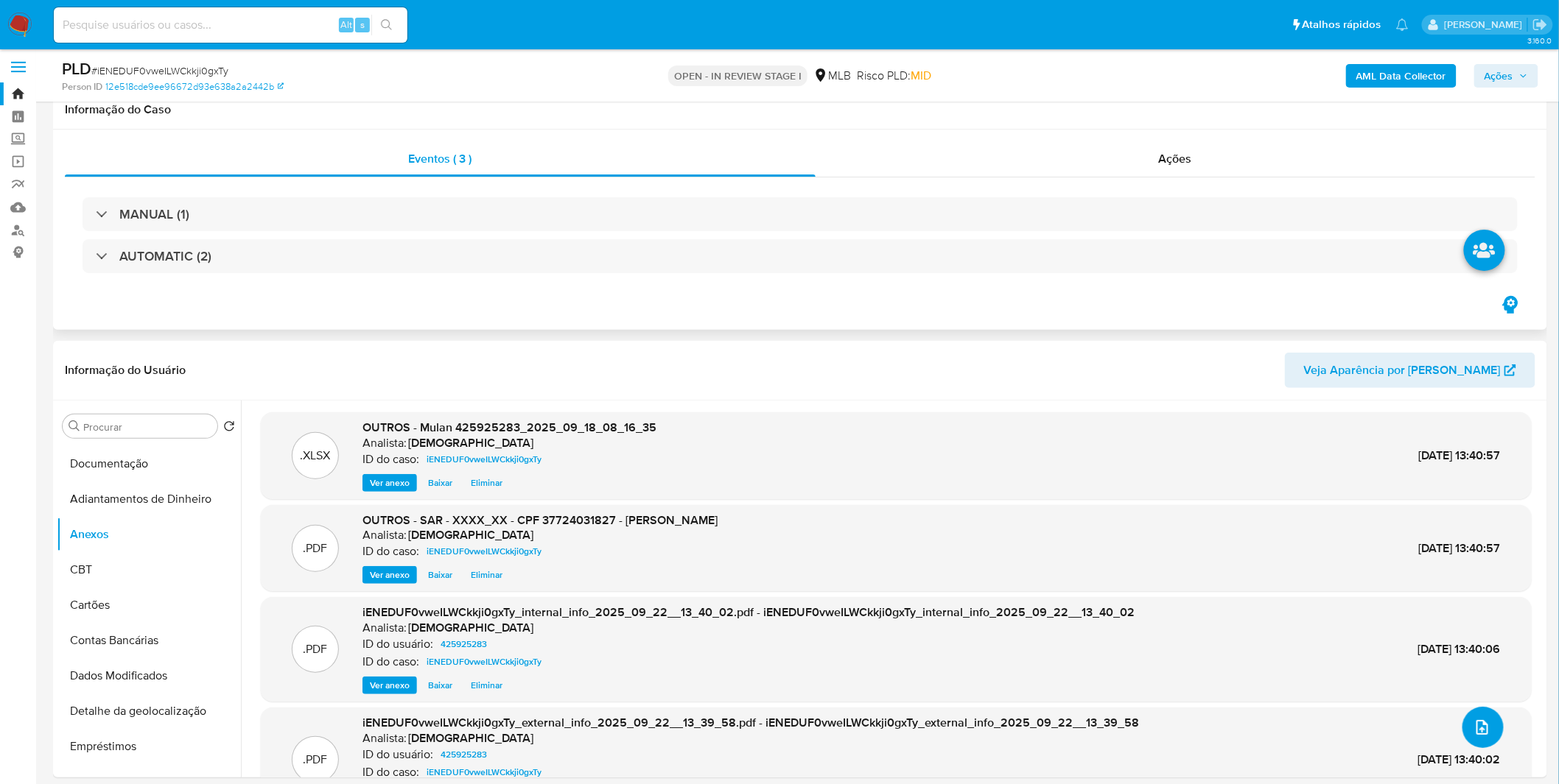
scroll to position [0, 0]
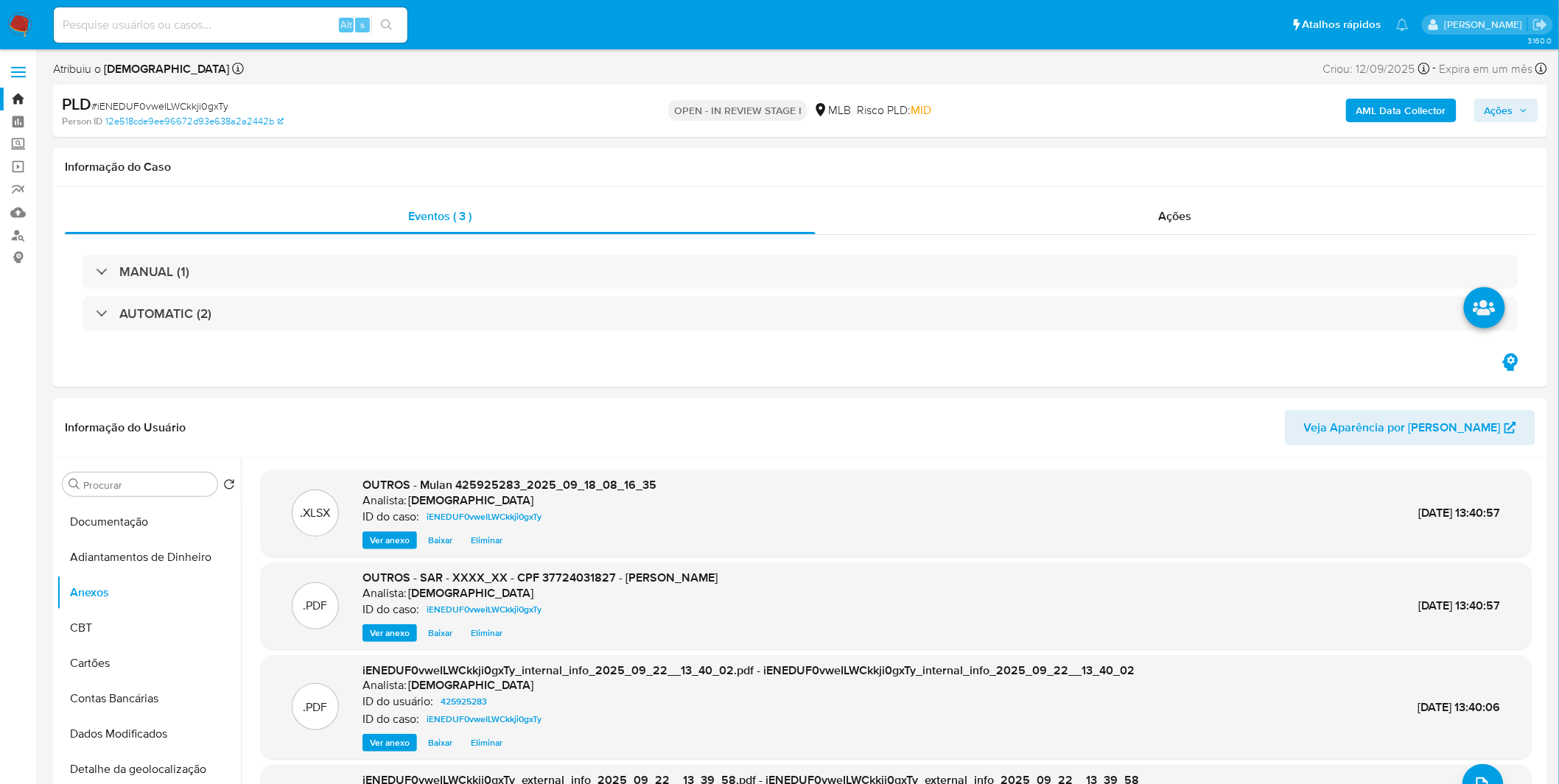
click at [1489, 99] on span "Ações" at bounding box center [1499, 110] width 29 height 24
click at [1132, 166] on div "Resolução do caso Alt r" at bounding box center [1096, 158] width 135 height 39
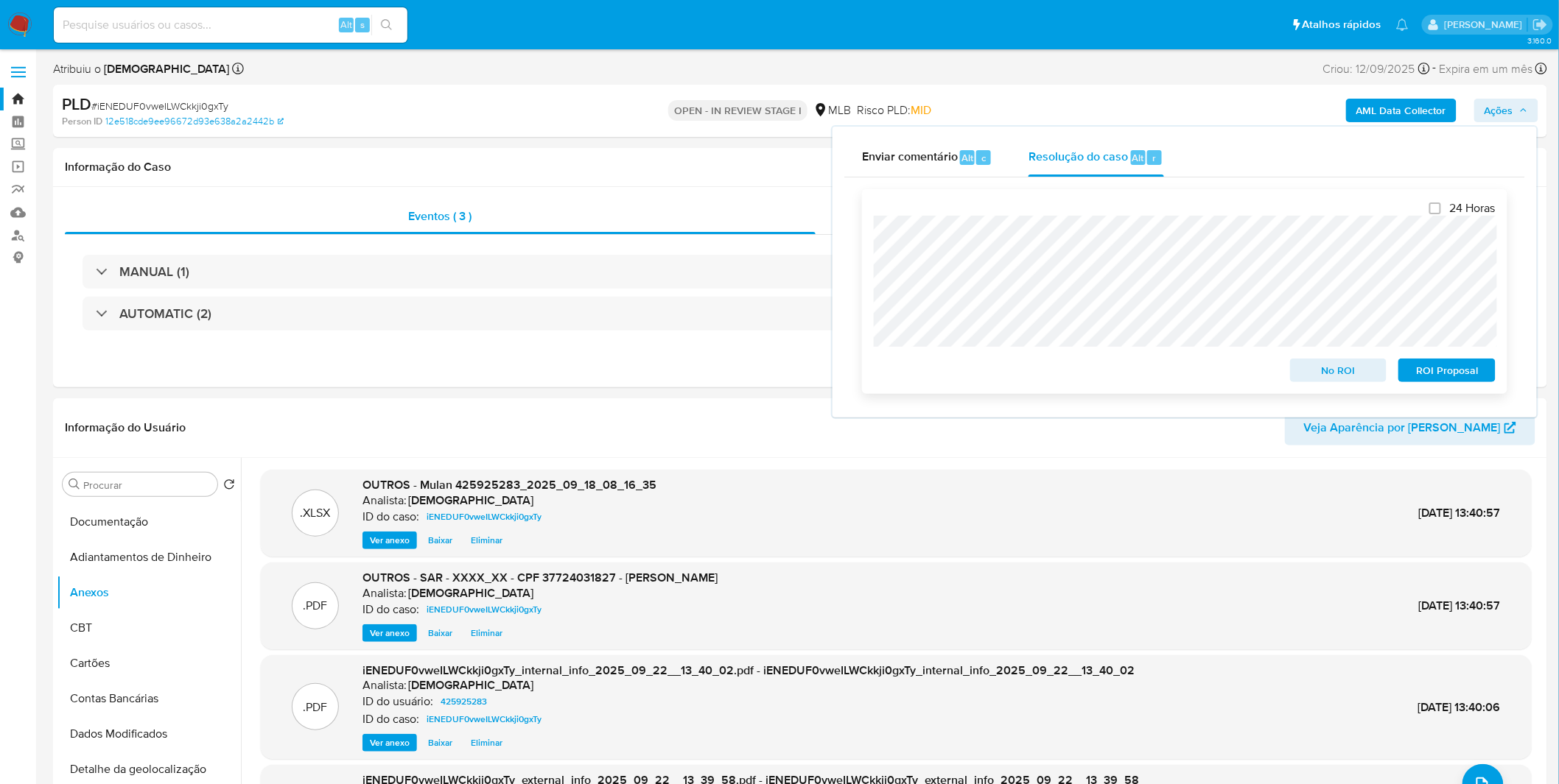
click at [1463, 378] on span "ROI Proposal" at bounding box center [1446, 371] width 76 height 21
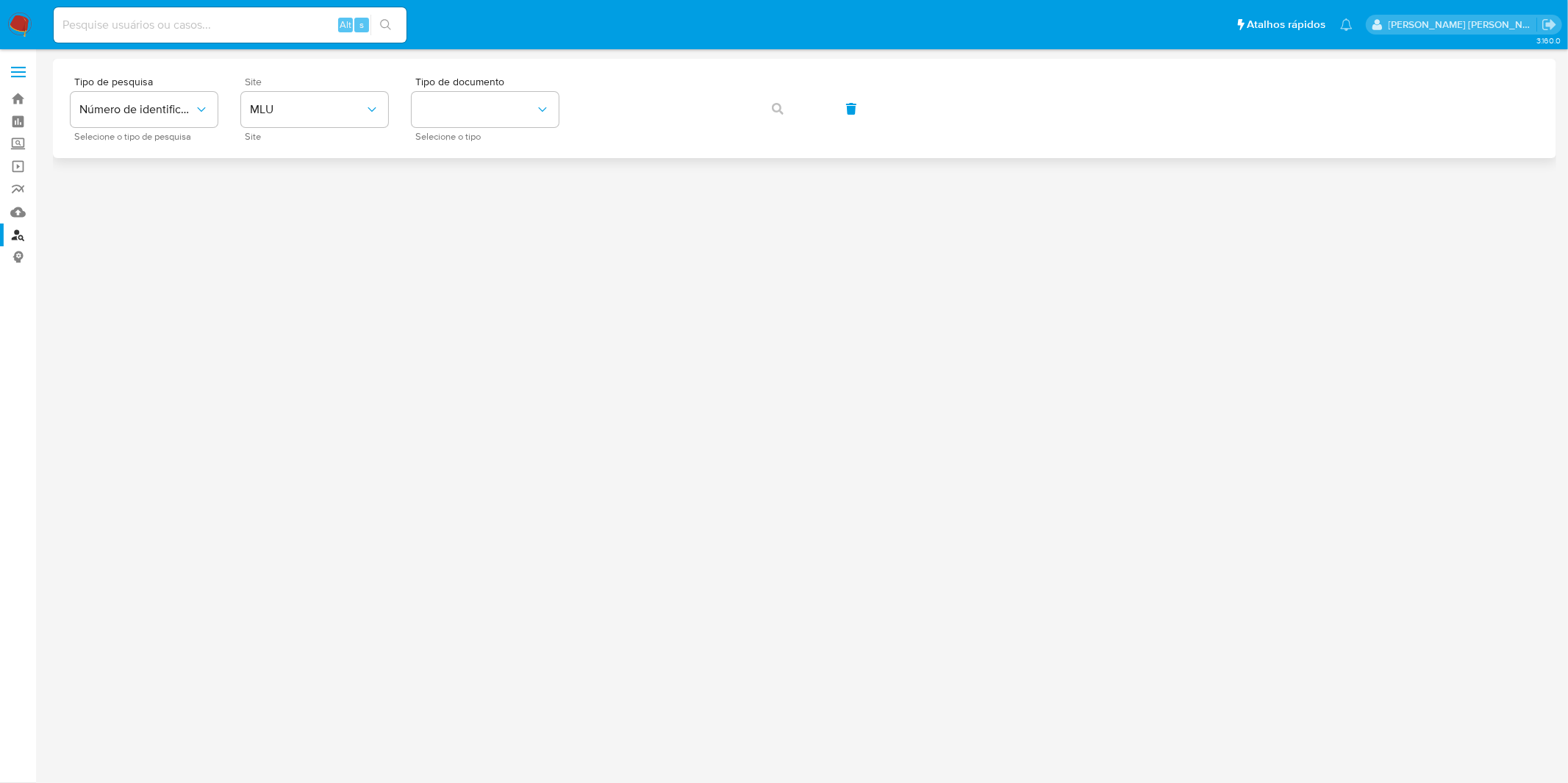
click at [325, 133] on span "Site" at bounding box center [318, 136] width 147 height 7
click at [324, 129] on div "Site MLU Site" at bounding box center [315, 108] width 147 height 64
click at [326, 113] on span "MLU" at bounding box center [307, 109] width 115 height 15
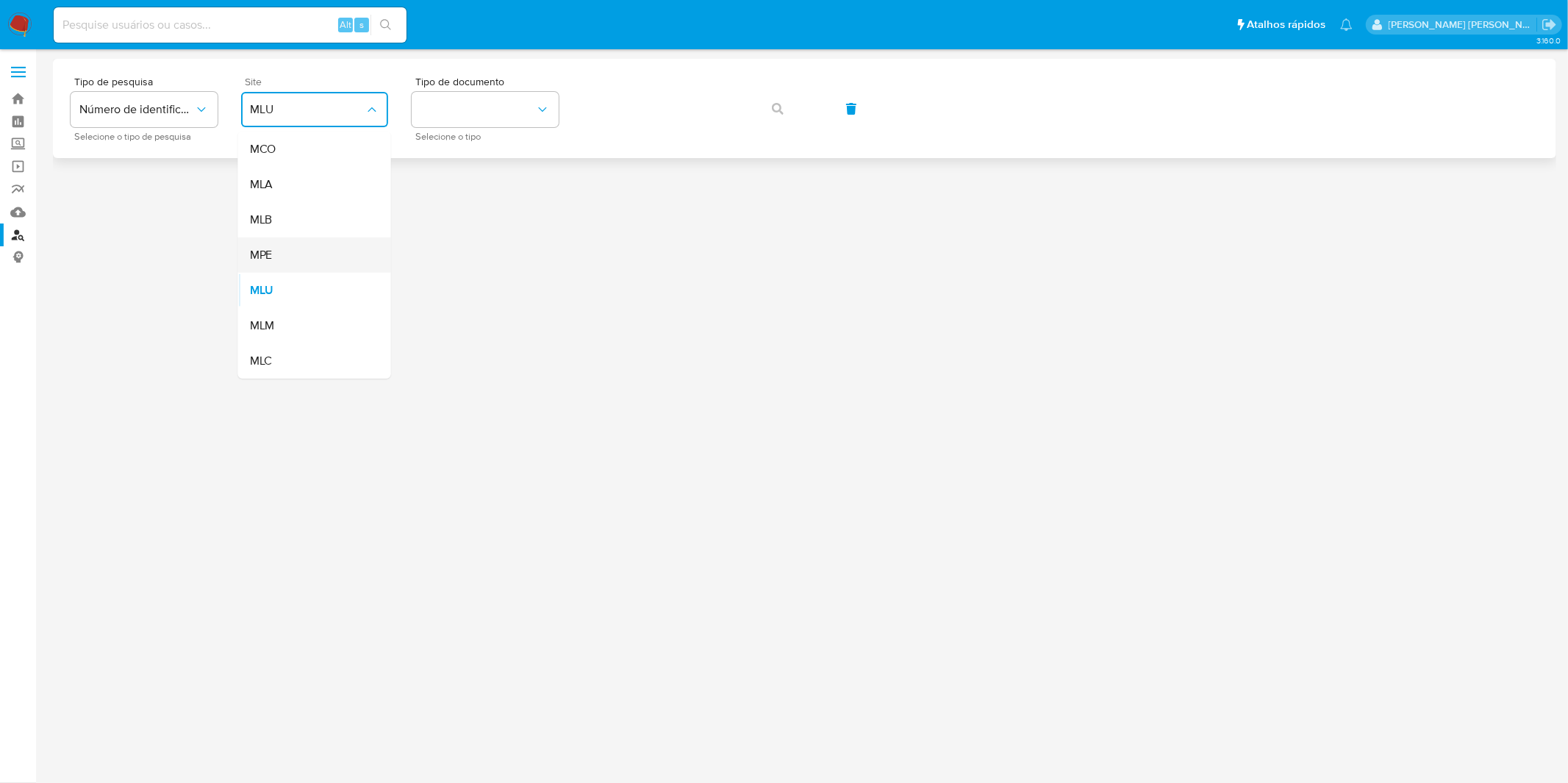
click at [314, 247] on div "MPE" at bounding box center [310, 255] width 121 height 35
click at [314, 247] on div at bounding box center [805, 389] width 1503 height 662
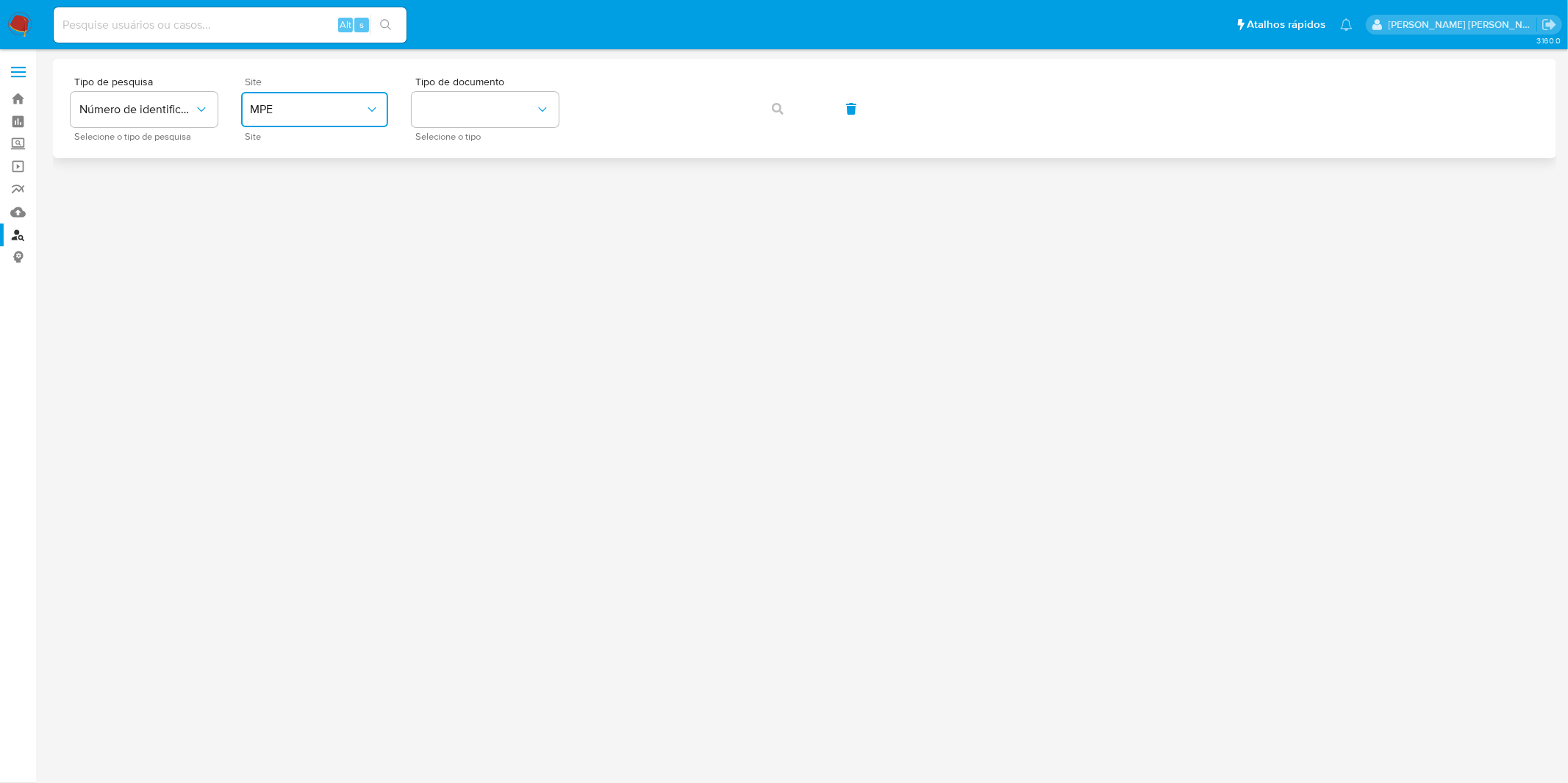
drag, startPoint x: 322, startPoint y: 103, endPoint x: 328, endPoint y: 111, distance: 10.0
click at [324, 103] on span "MPE" at bounding box center [307, 109] width 115 height 15
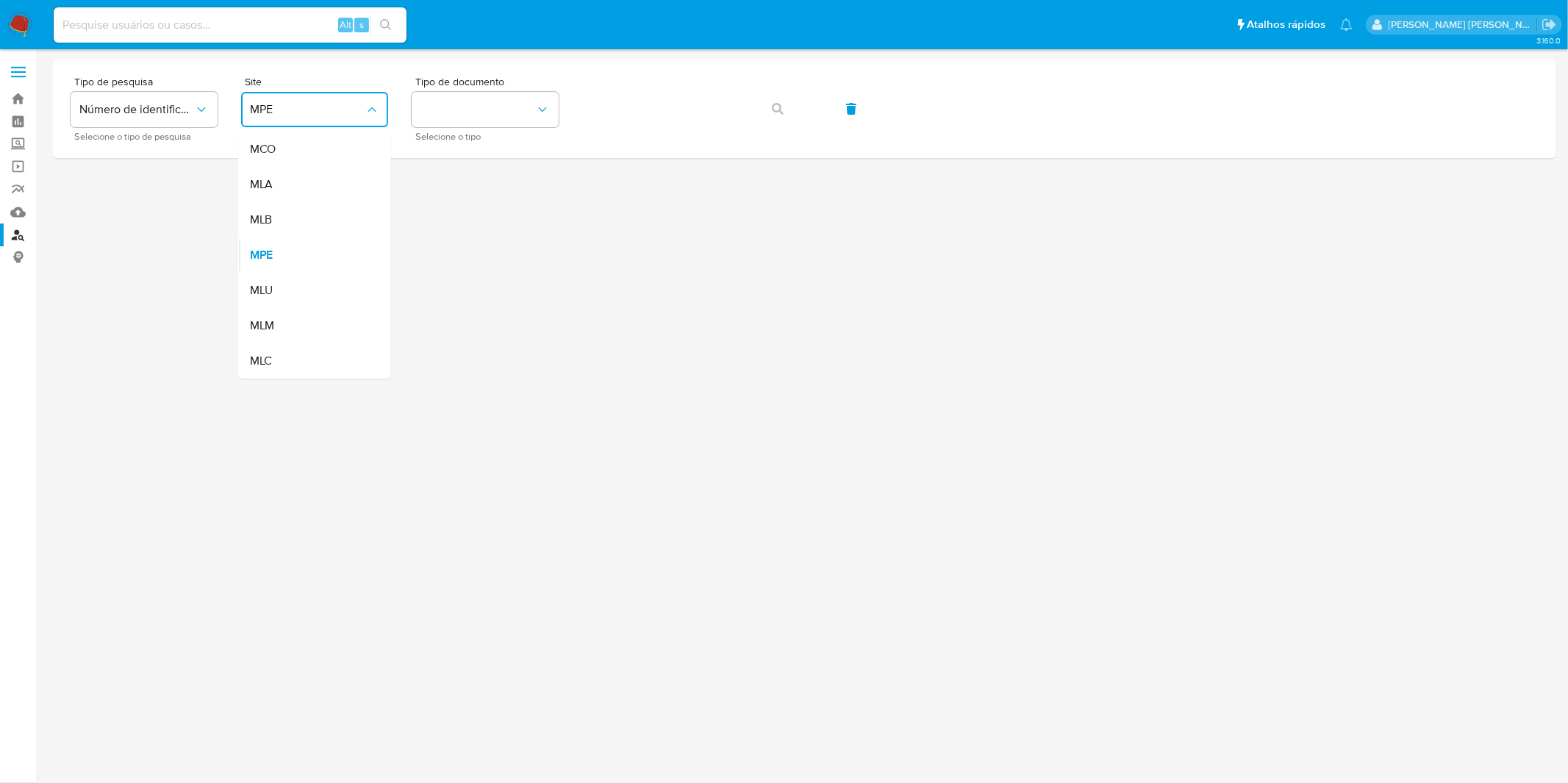
drag, startPoint x: 330, startPoint y: 209, endPoint x: 359, endPoint y: 192, distance: 33.6
click at [330, 210] on div "MLB" at bounding box center [310, 220] width 121 height 35
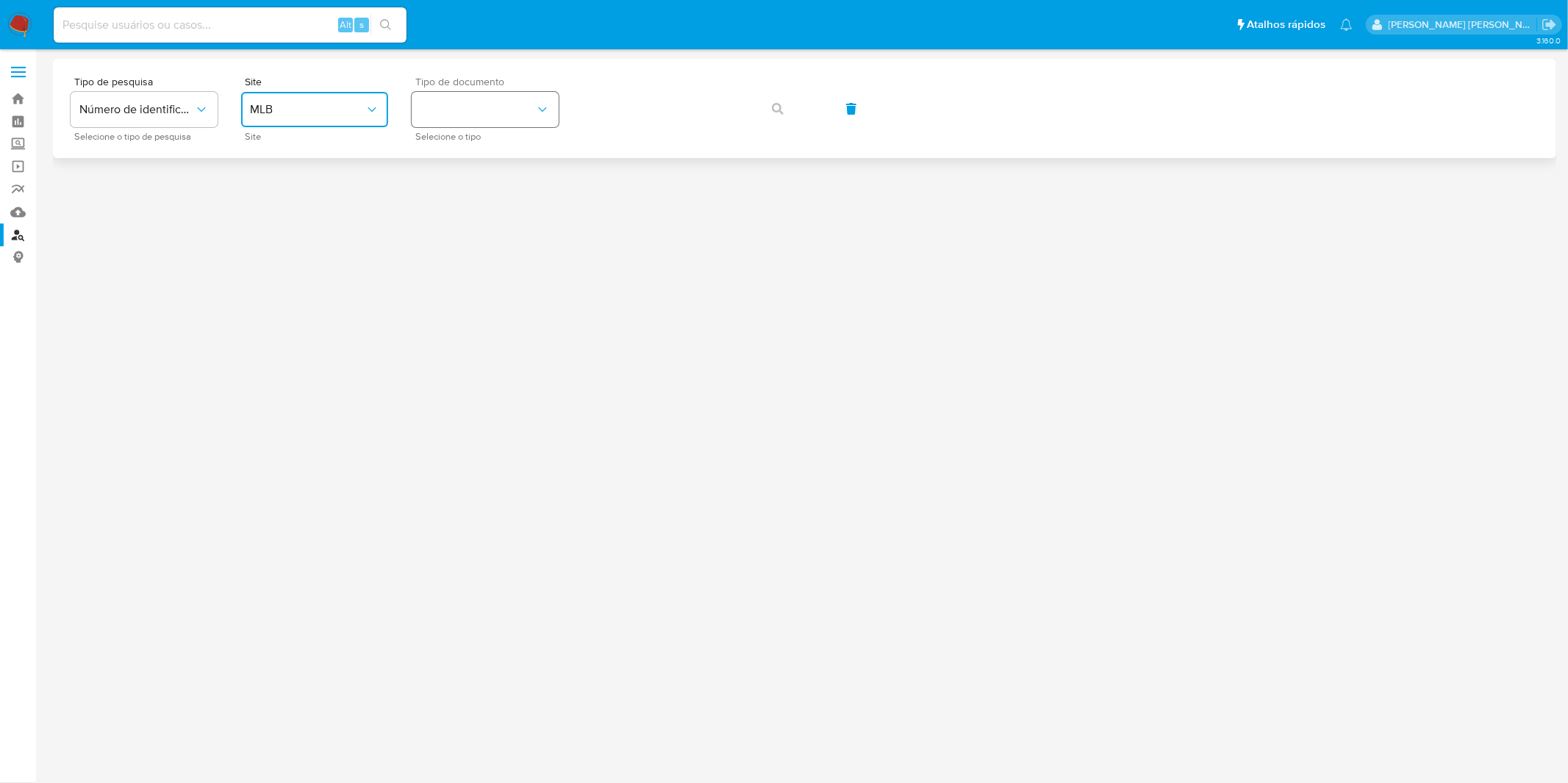
click at [456, 114] on button "identificationType" at bounding box center [485, 109] width 147 height 35
click at [466, 205] on div "CPF CPF" at bounding box center [481, 206] width 121 height 50
click at [796, 113] on button "button" at bounding box center [777, 108] width 50 height 35
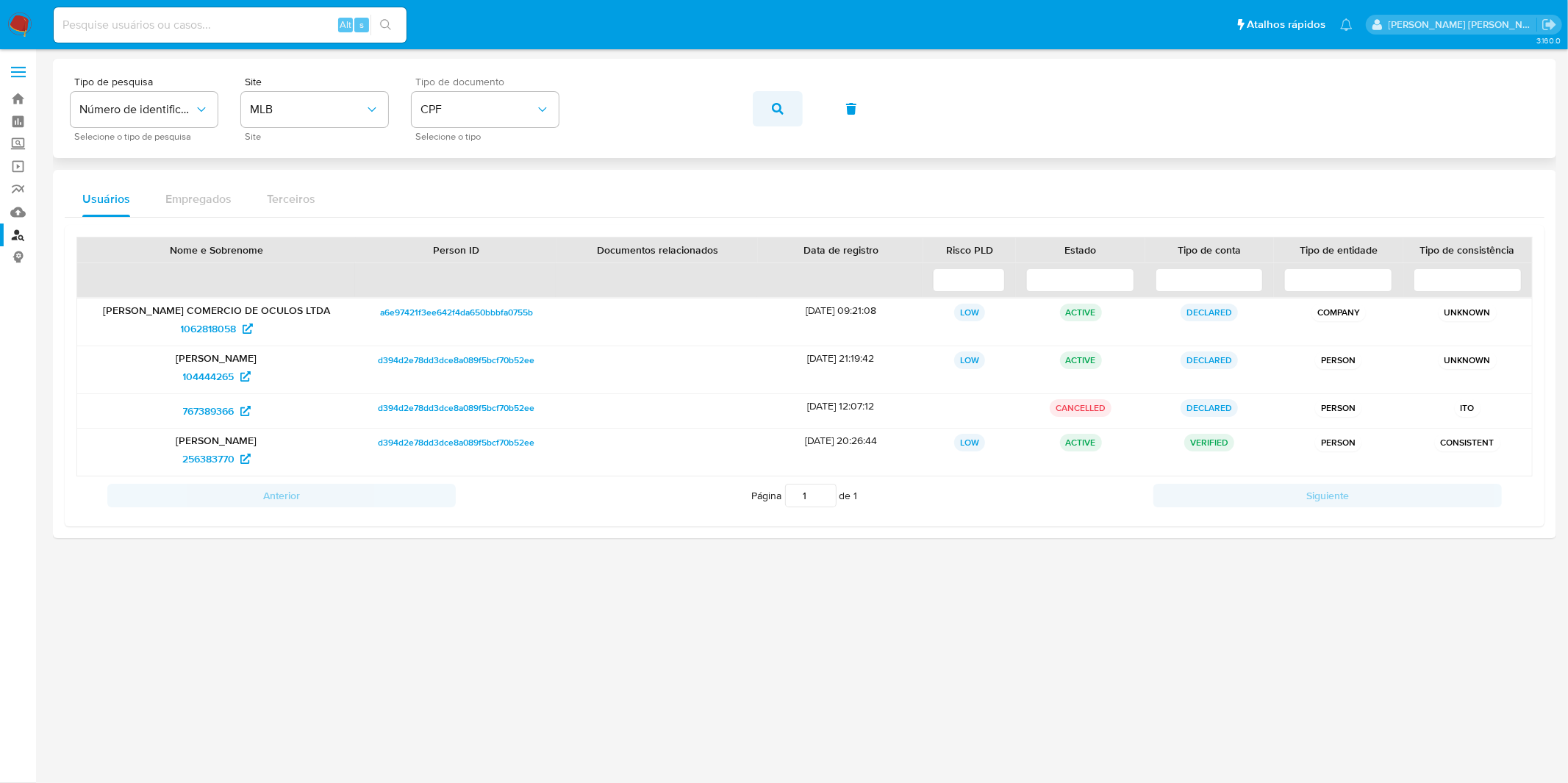
click at [764, 106] on button "button" at bounding box center [777, 108] width 50 height 35
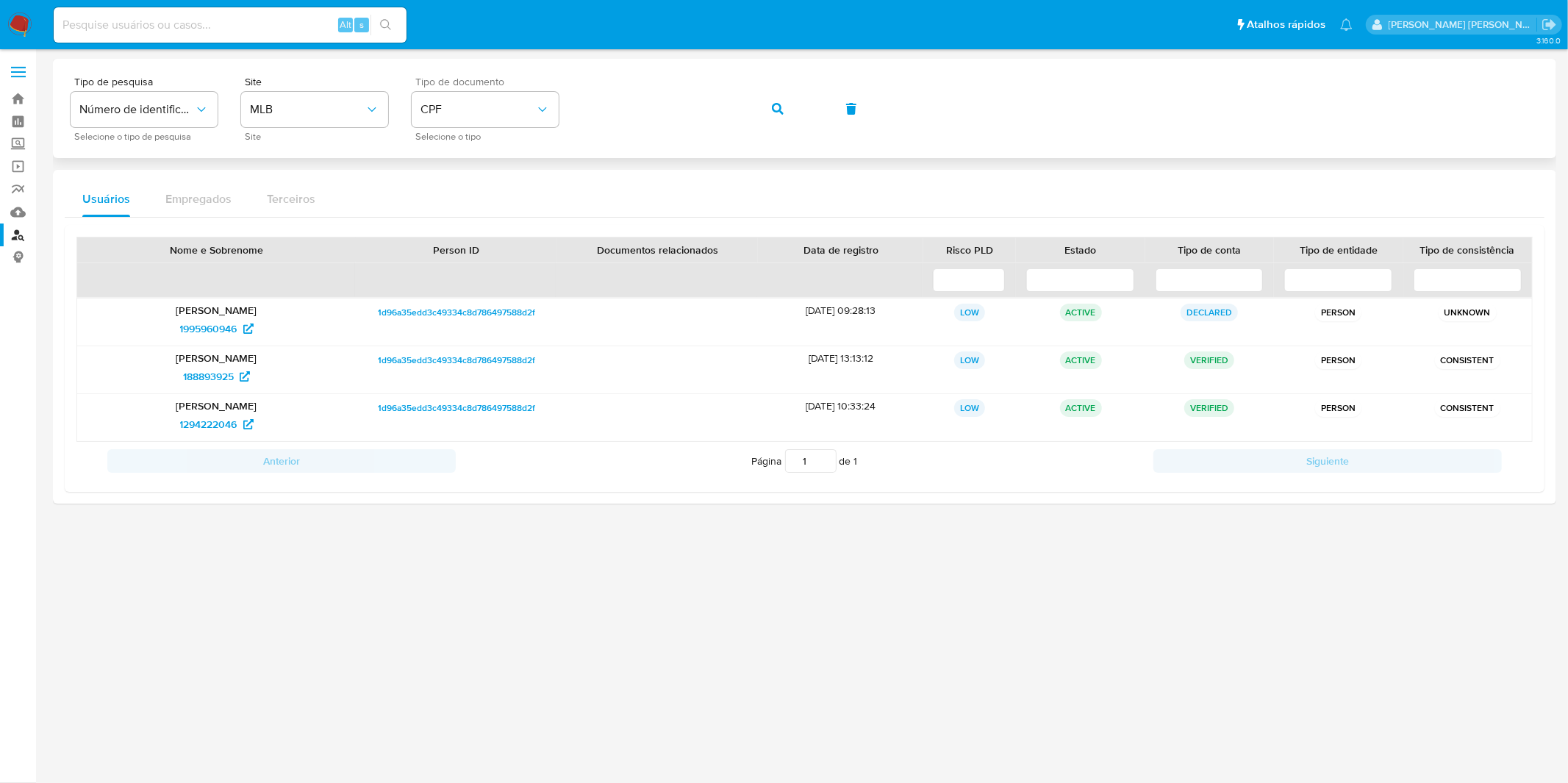
click at [770, 105] on button "button" at bounding box center [777, 108] width 50 height 35
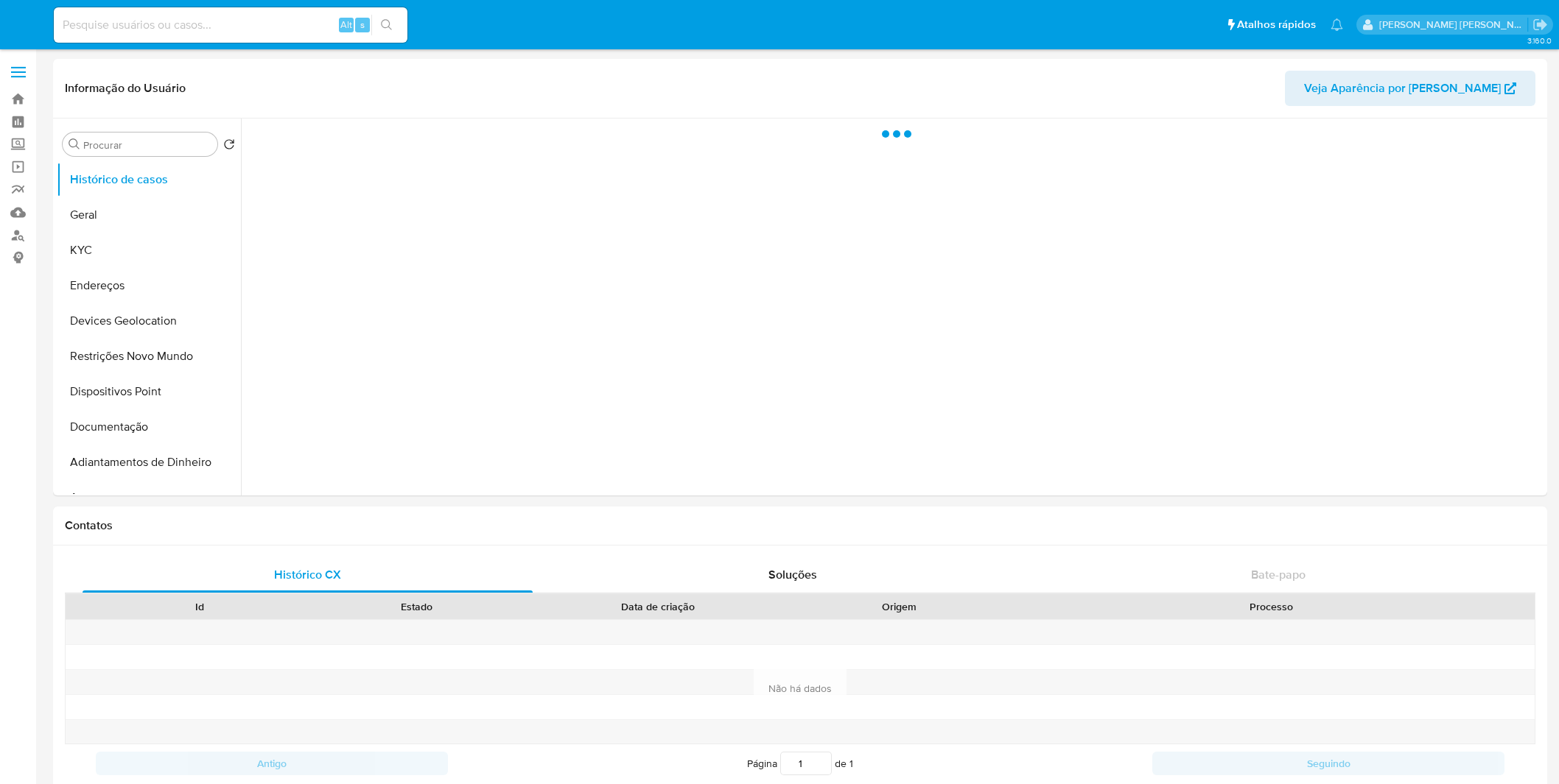
select select "10"
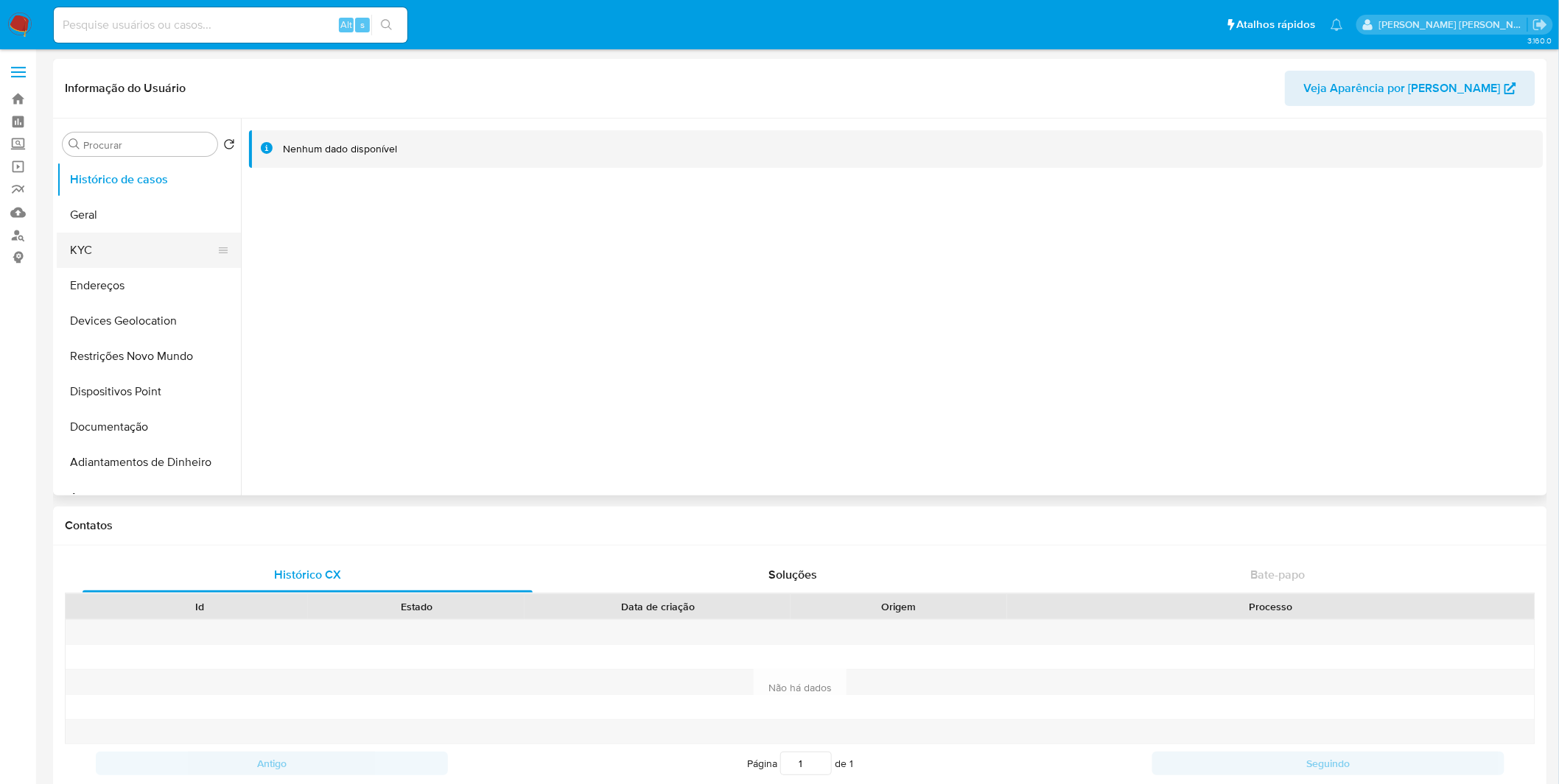
click at [173, 252] on button "KYC" at bounding box center [143, 251] width 173 height 35
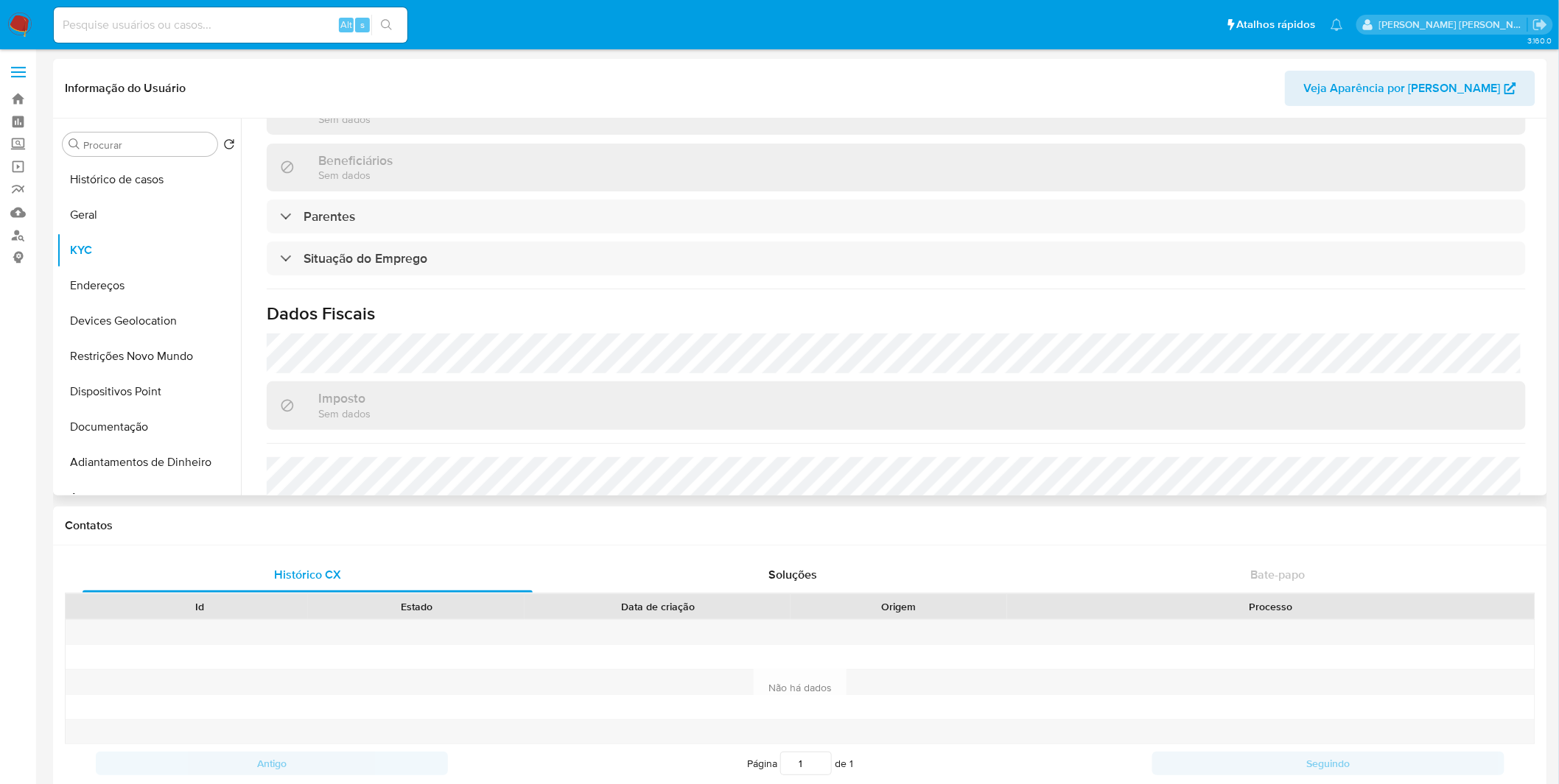
scroll to position [627, 0]
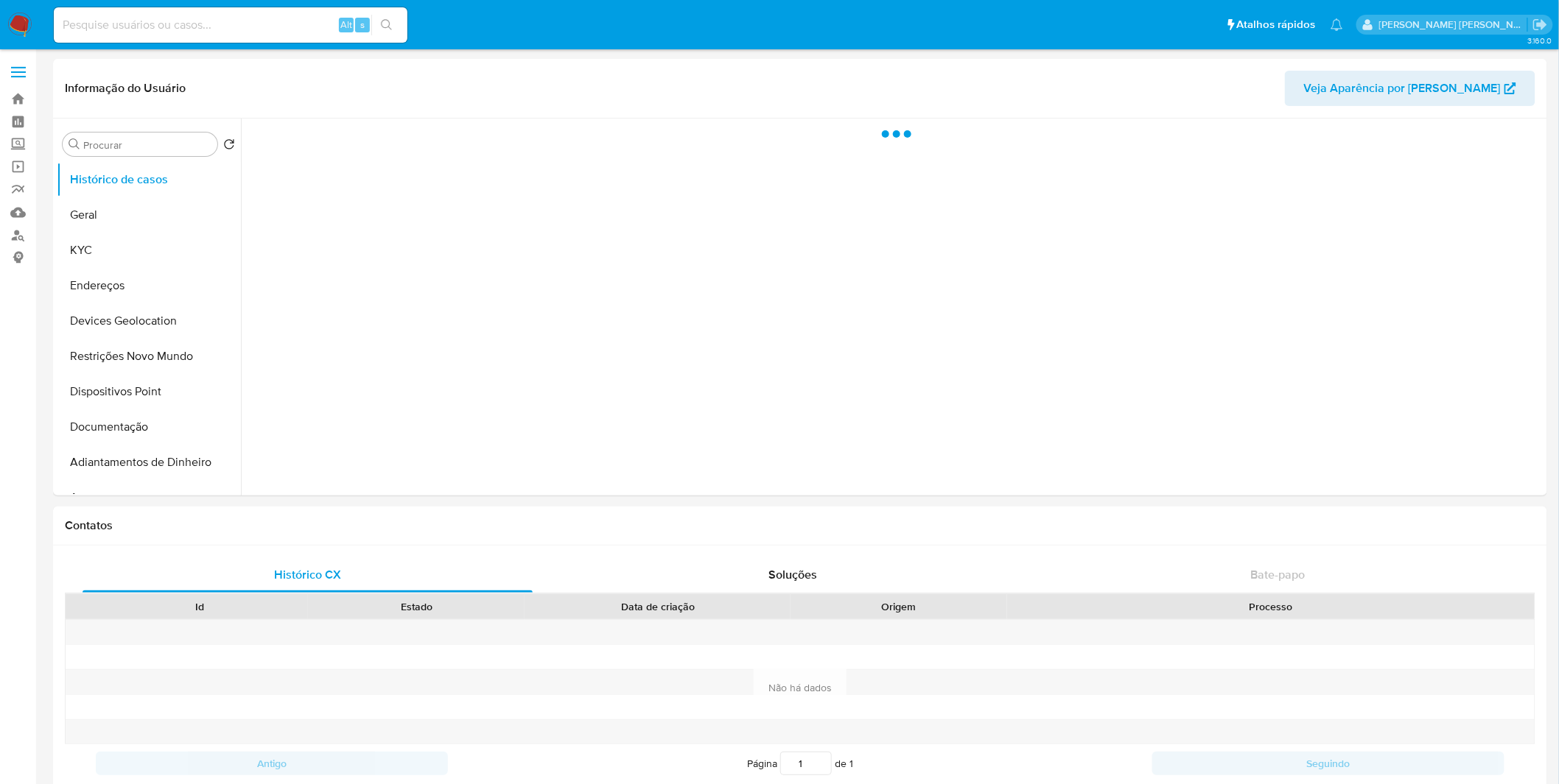
select select "10"
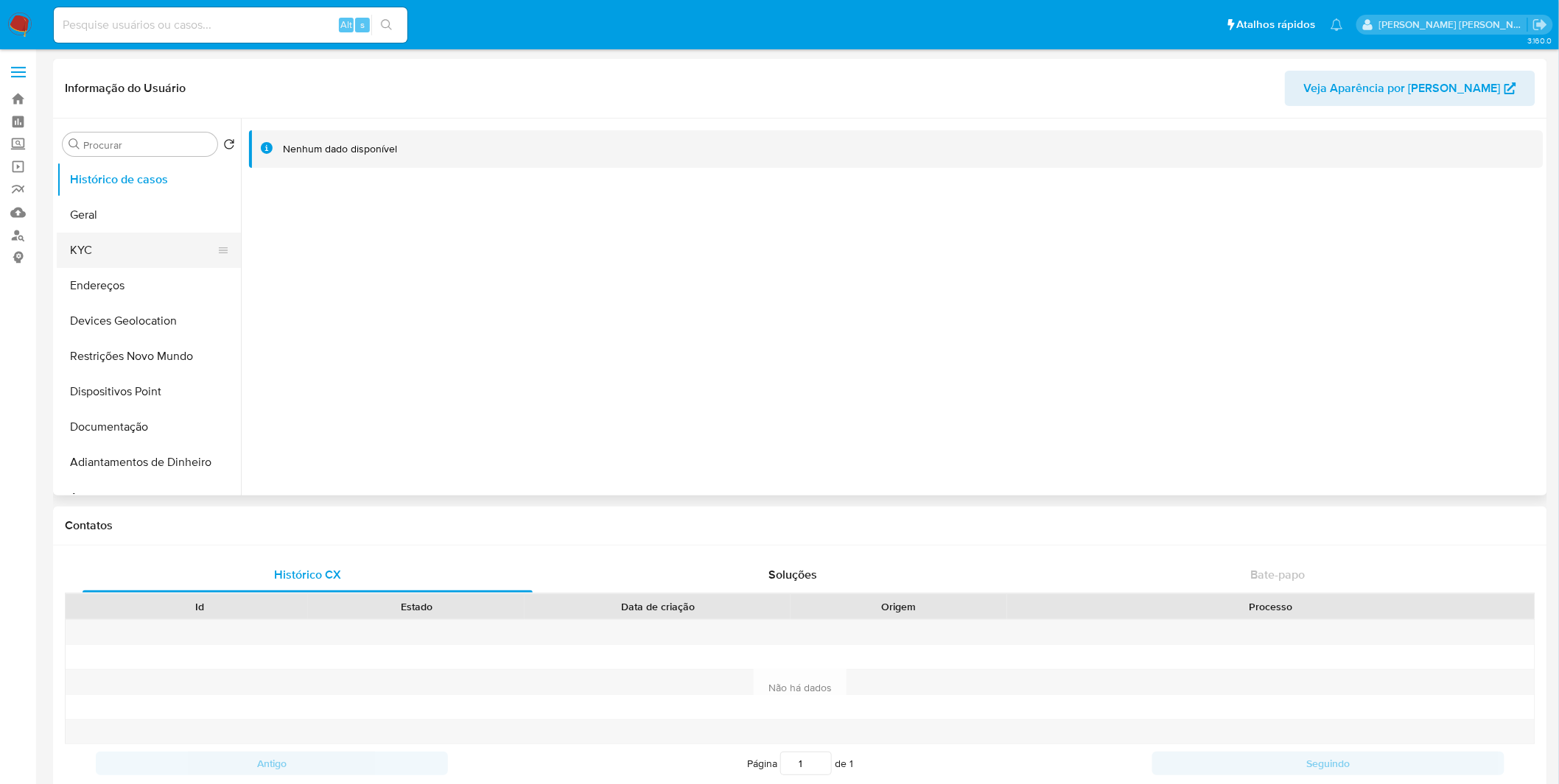
click at [147, 260] on button "KYC" at bounding box center [143, 251] width 173 height 35
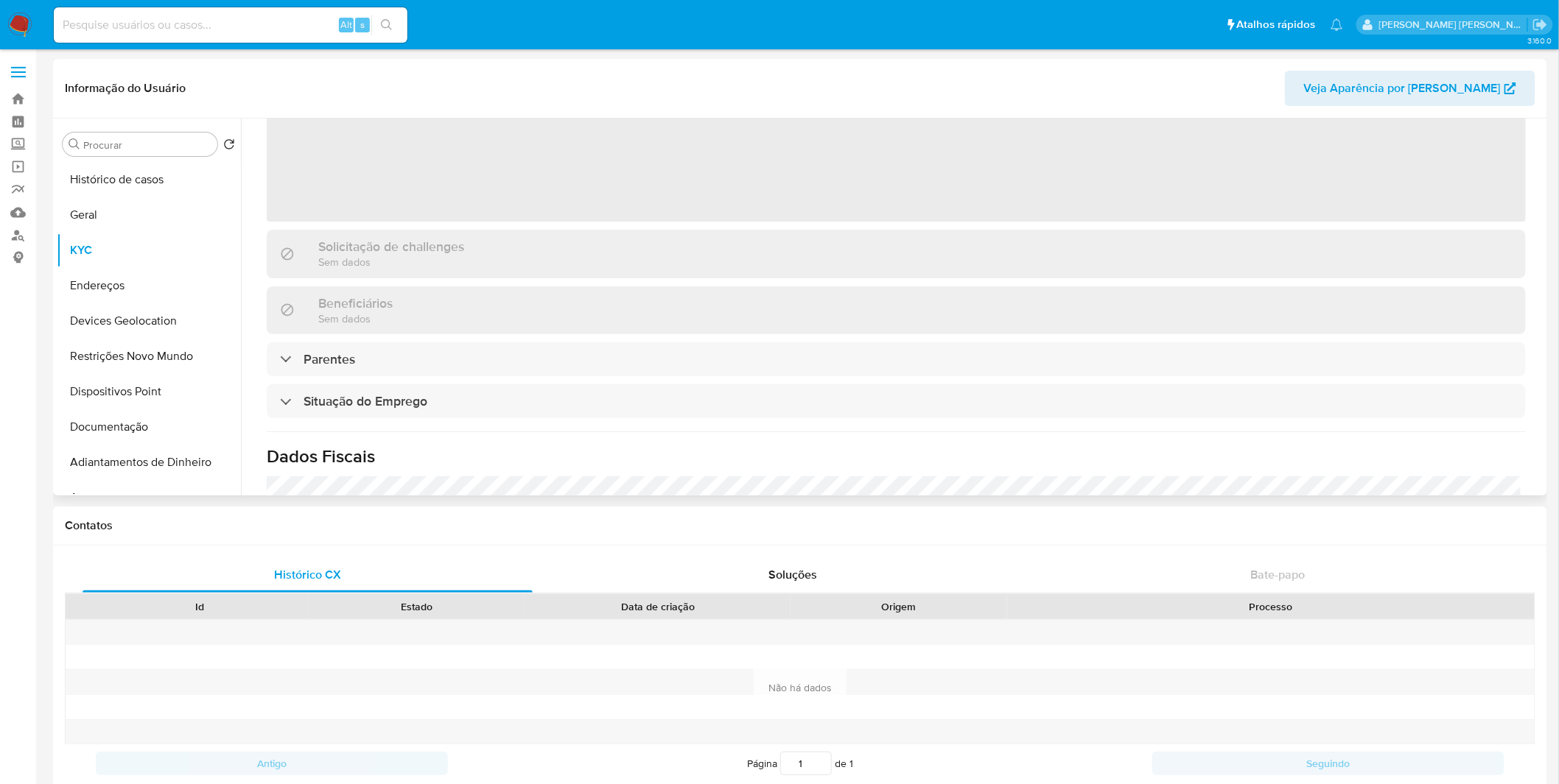
scroll to position [386, 0]
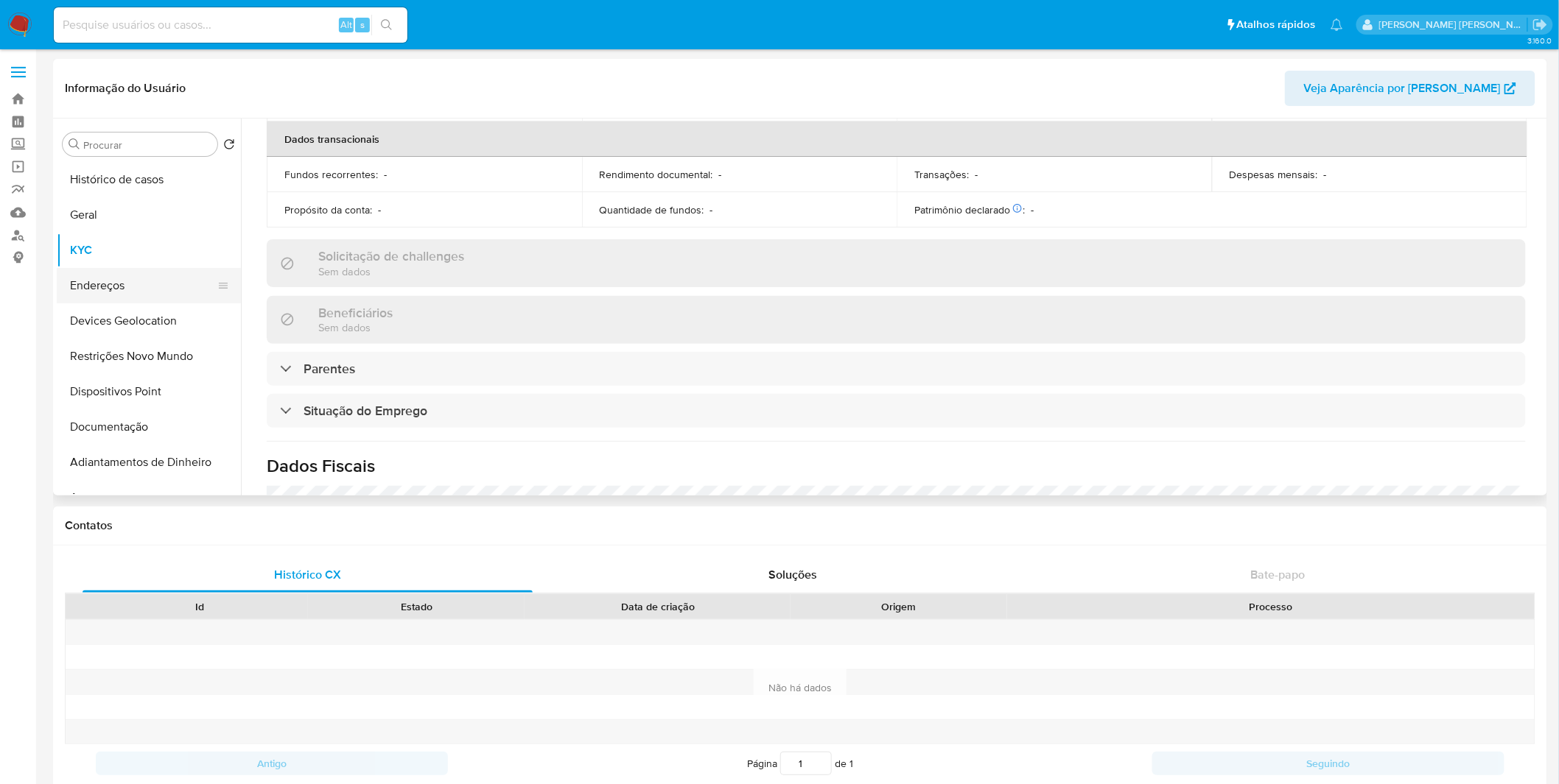
click at [195, 293] on button "Endereços" at bounding box center [143, 286] width 173 height 35
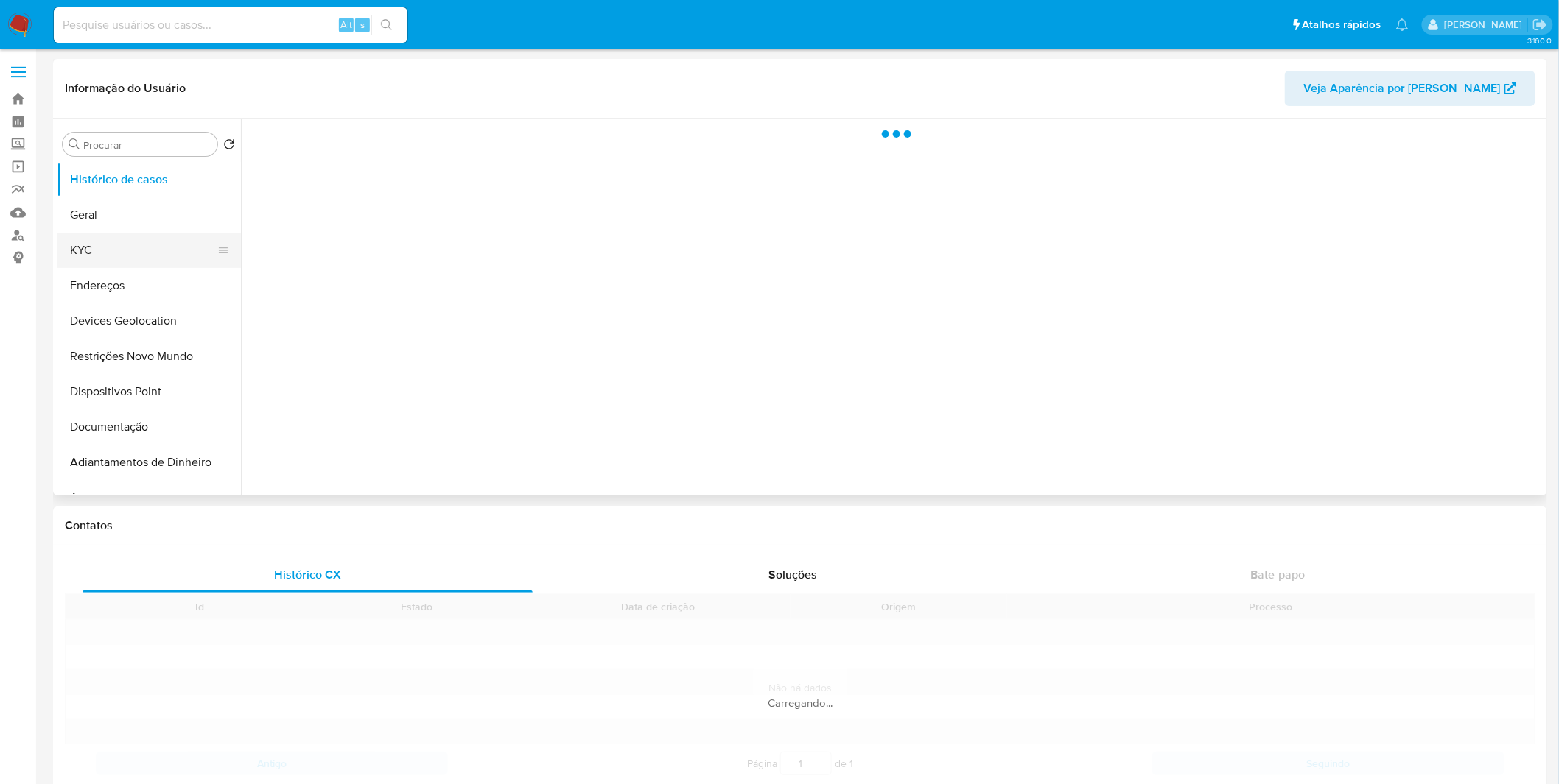
click at [101, 263] on button "KYC" at bounding box center [143, 251] width 173 height 35
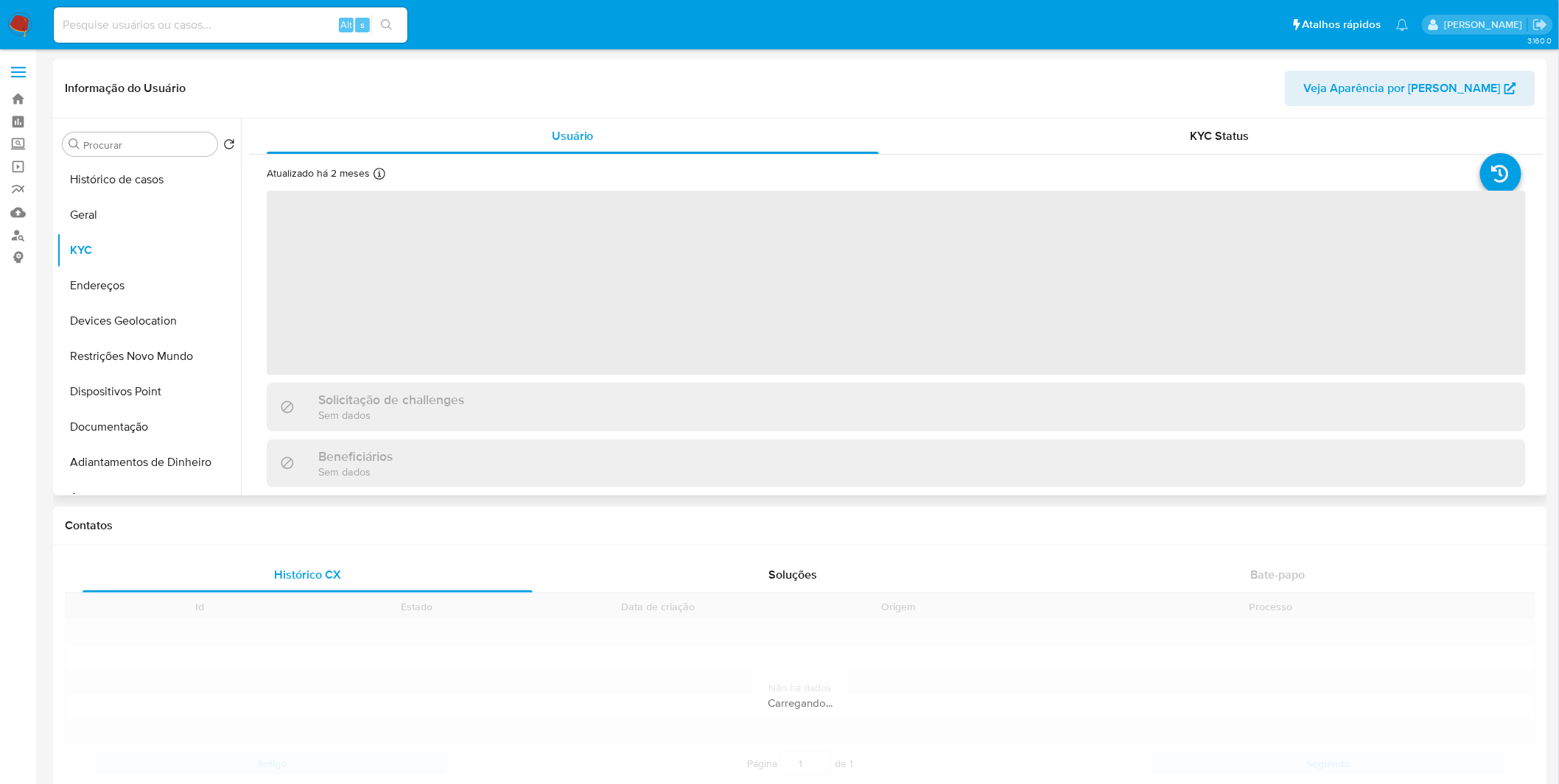
select select "10"
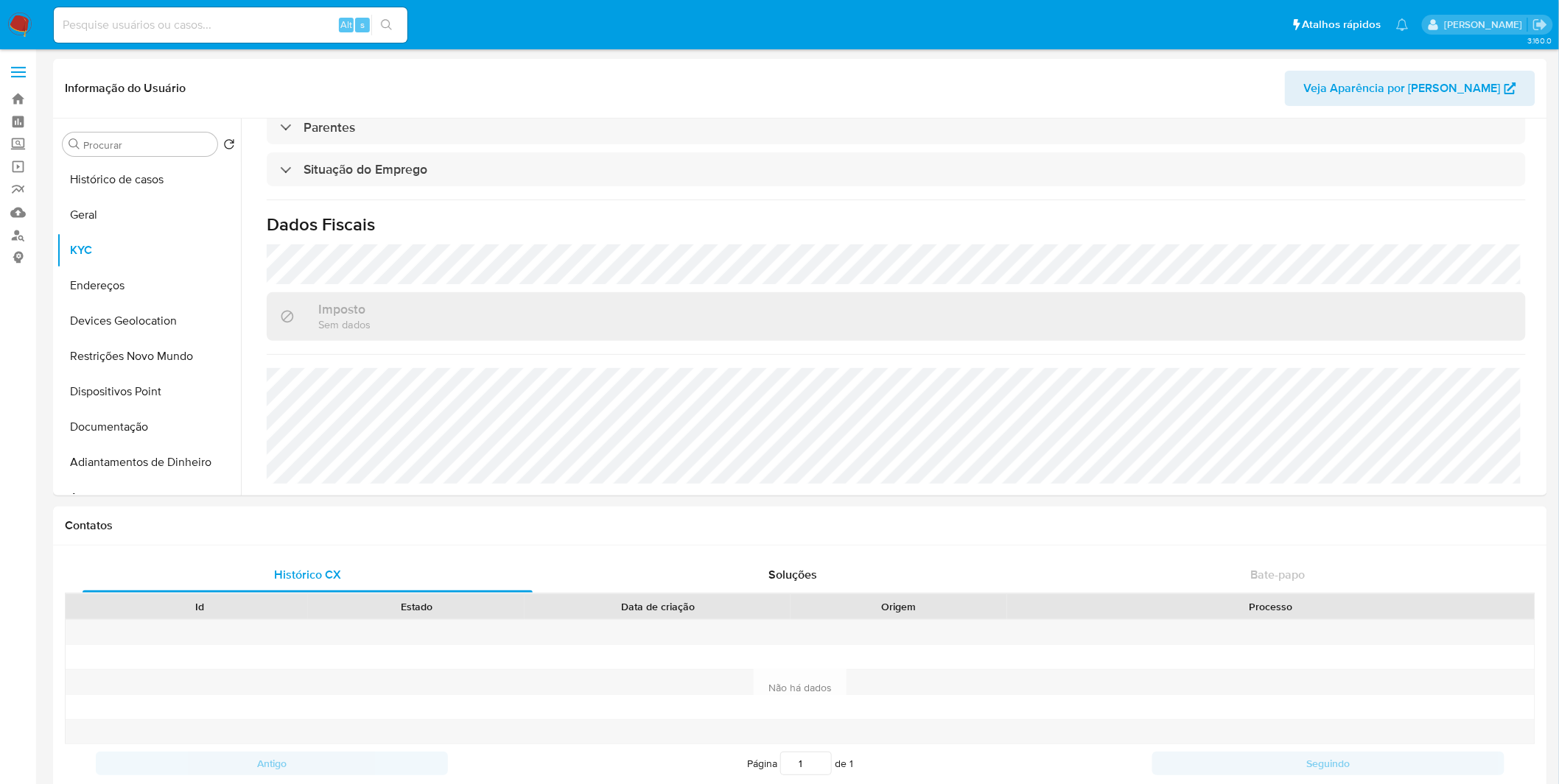
scroll to position [627, 0]
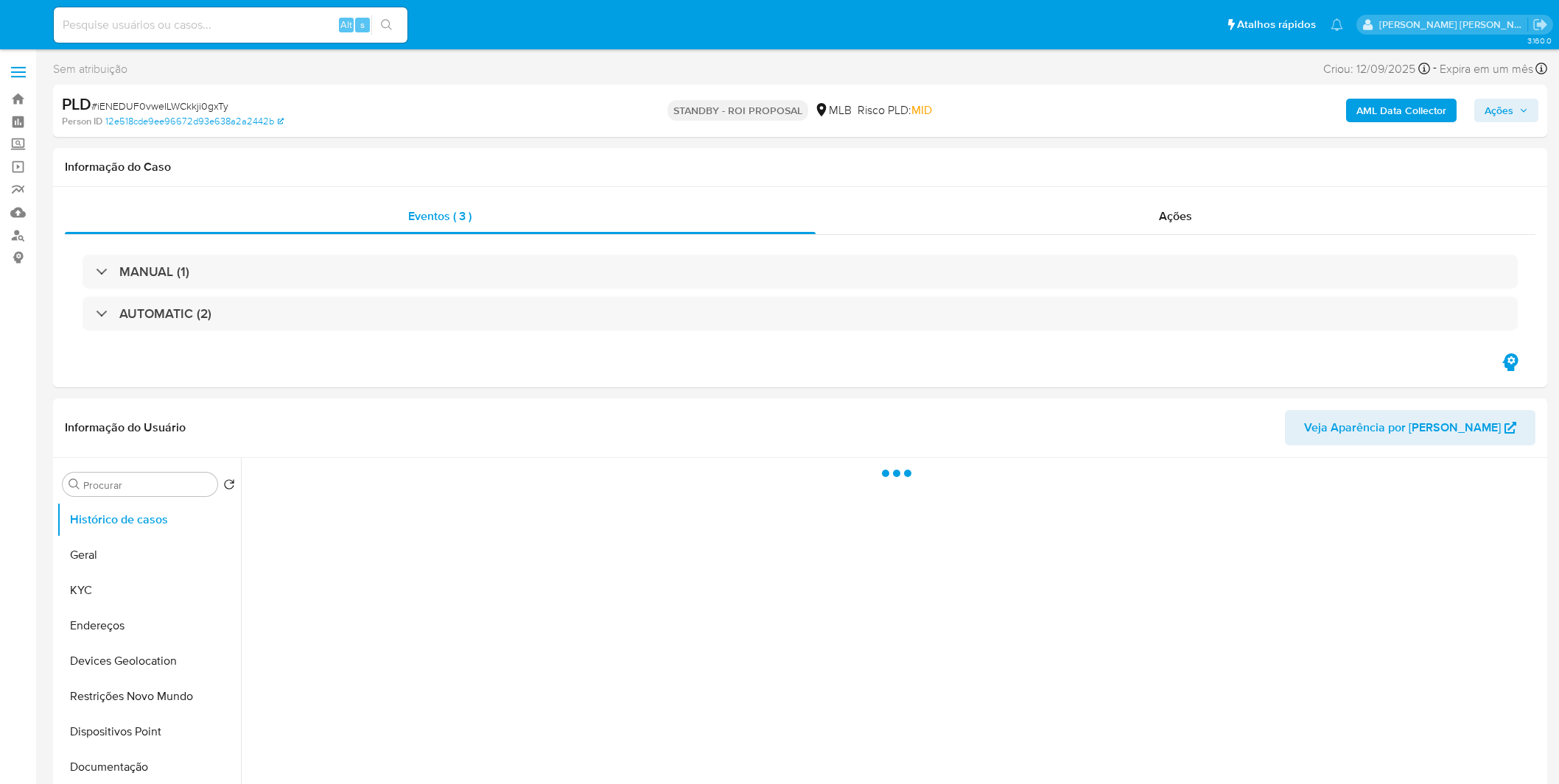
select select "10"
